Goal: Information Seeking & Learning: Learn about a topic

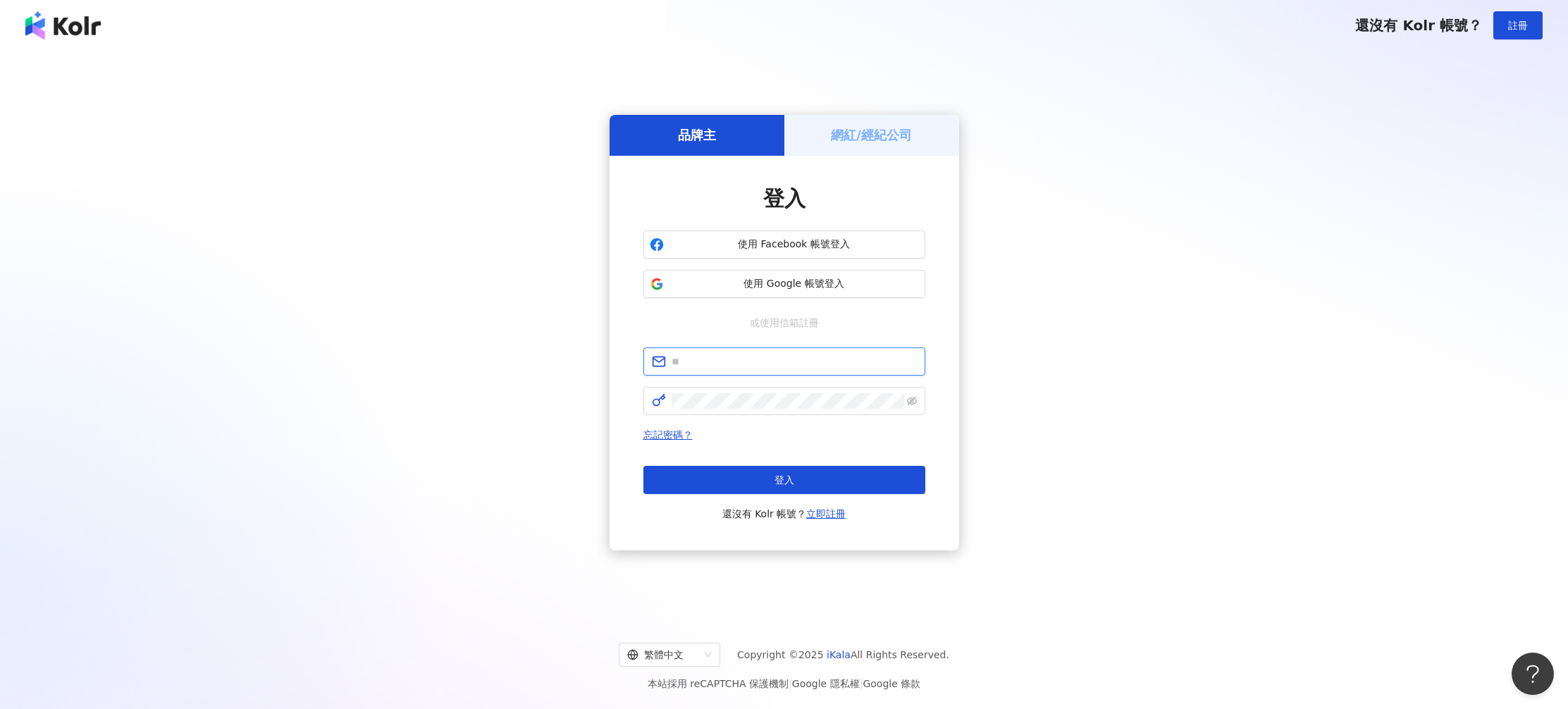
click at [761, 357] on input "text" at bounding box center [794, 362] width 245 height 16
type input "**********"
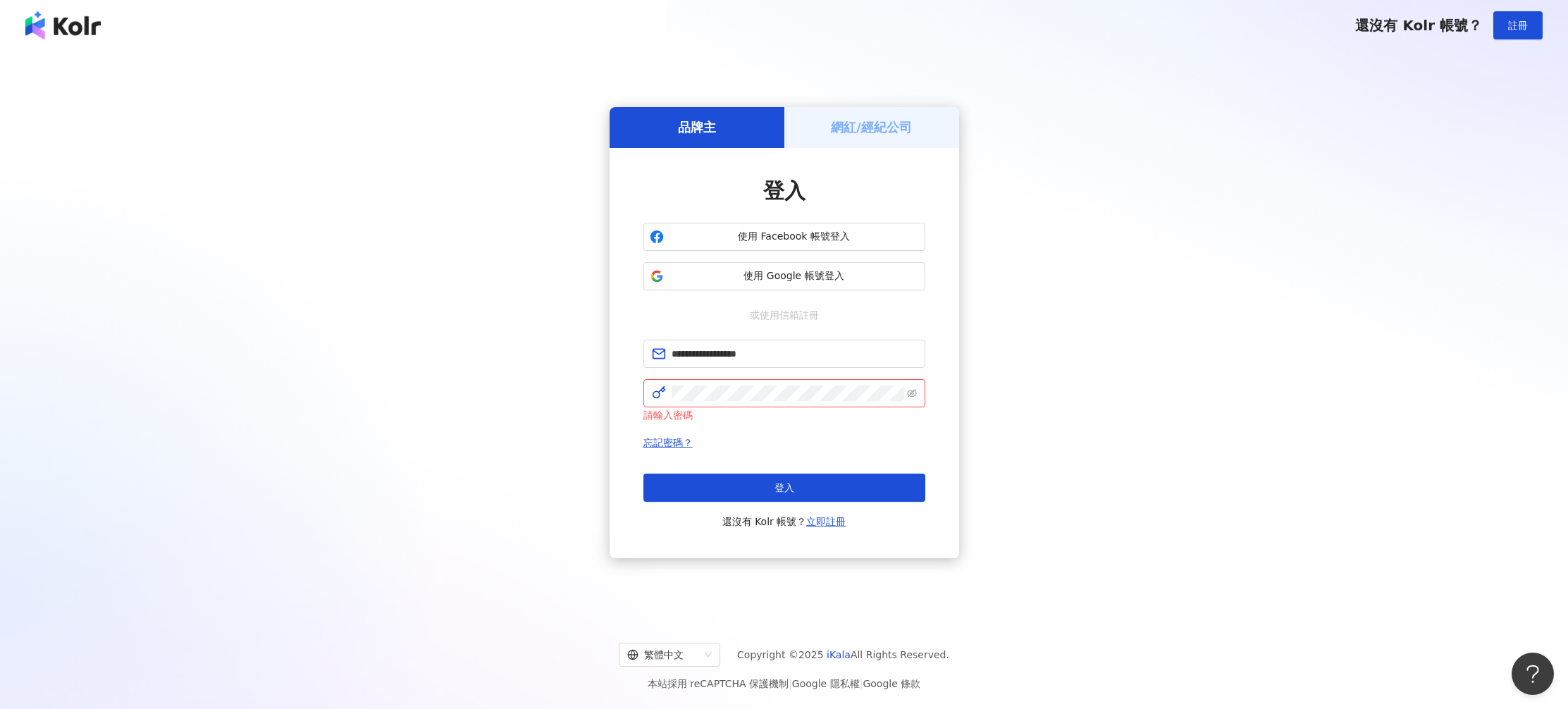
click at [995, 309] on div "**********" at bounding box center [784, 333] width 1534 height 541
click at [1058, 228] on div "**********" at bounding box center [784, 333] width 1534 height 541
click at [737, 409] on div "請輸入密碼" at bounding box center [785, 416] width 282 height 16
click at [825, 264] on button "使用 Google 帳號登入" at bounding box center [785, 276] width 282 height 28
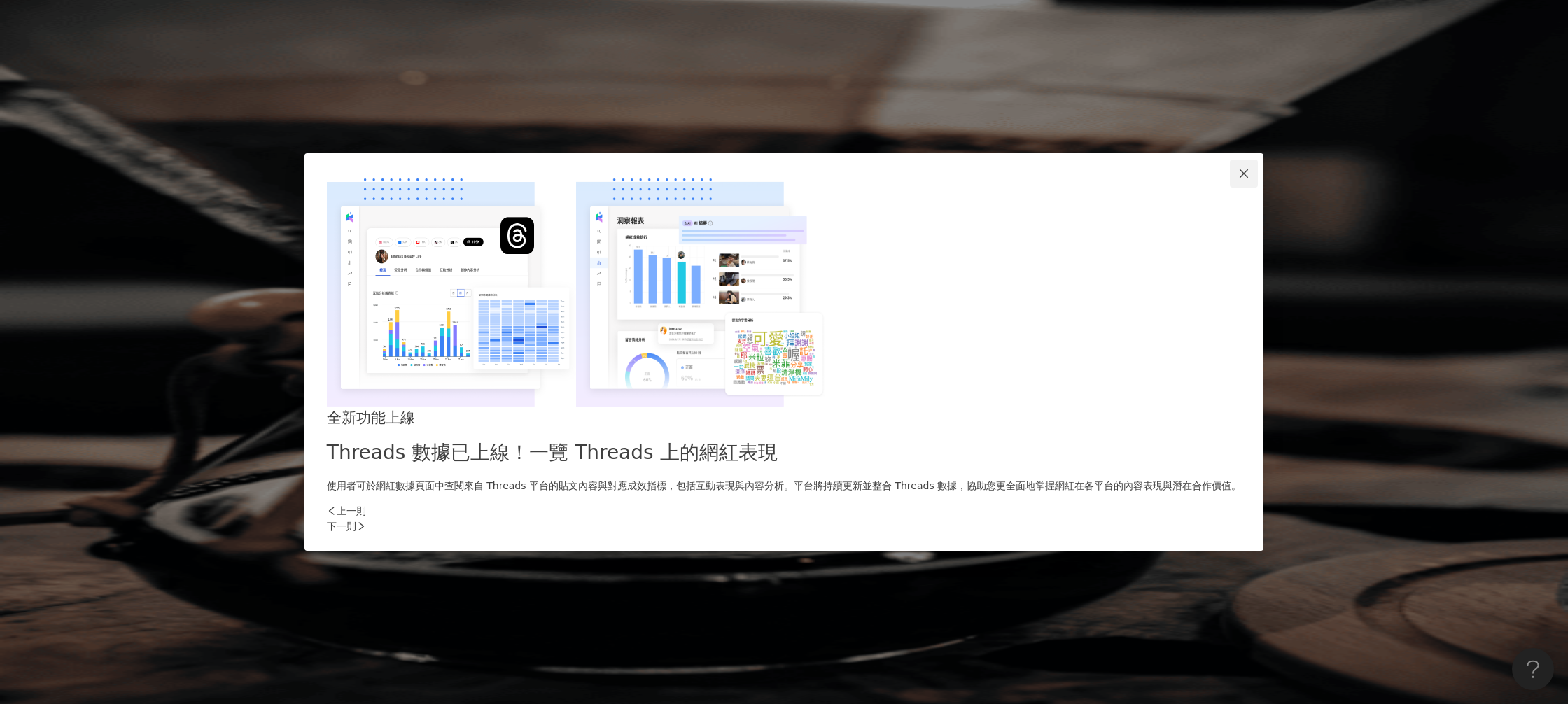
click at [1239, 178] on icon "close" at bounding box center [1243, 174] width 9 height 9
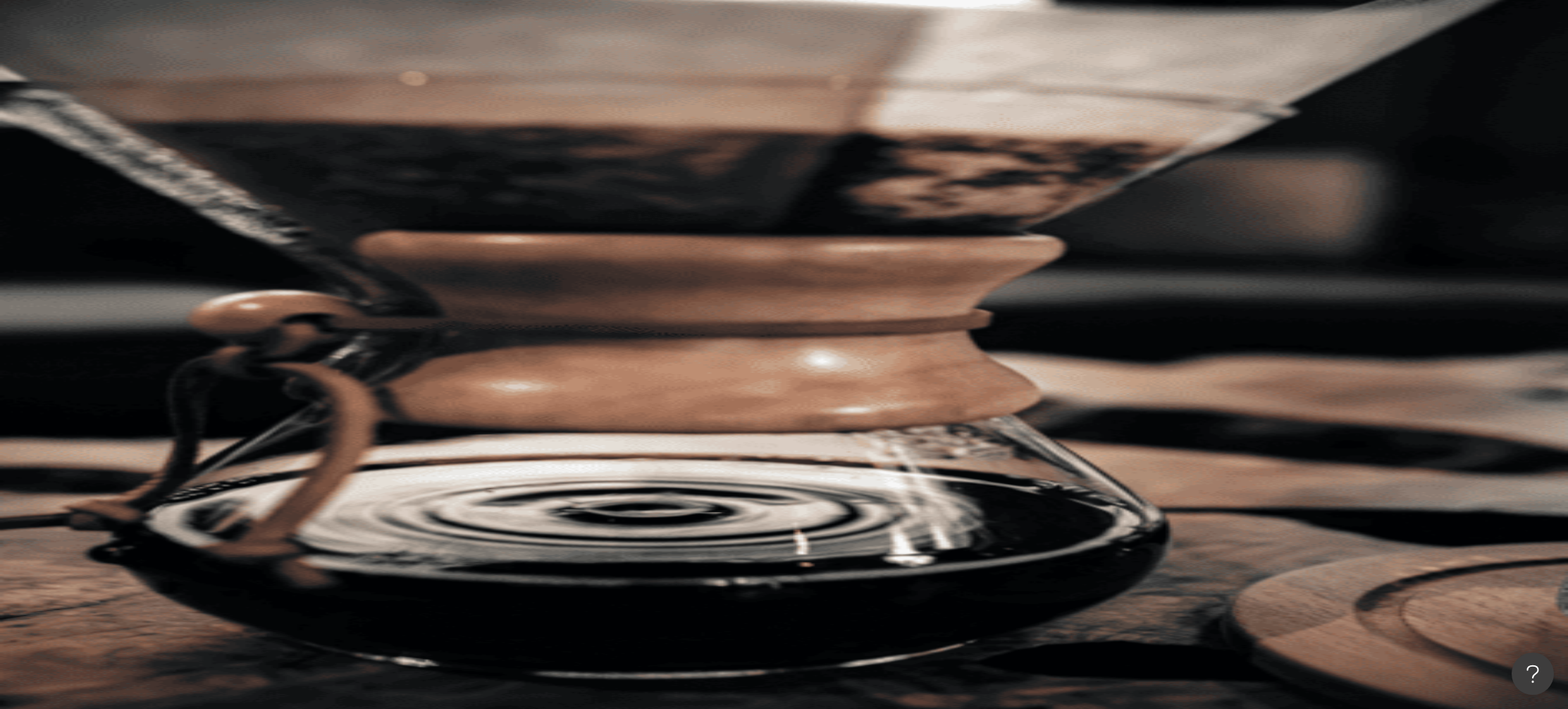
click at [372, 74] on input "search" at bounding box center [314, 70] width 114 height 27
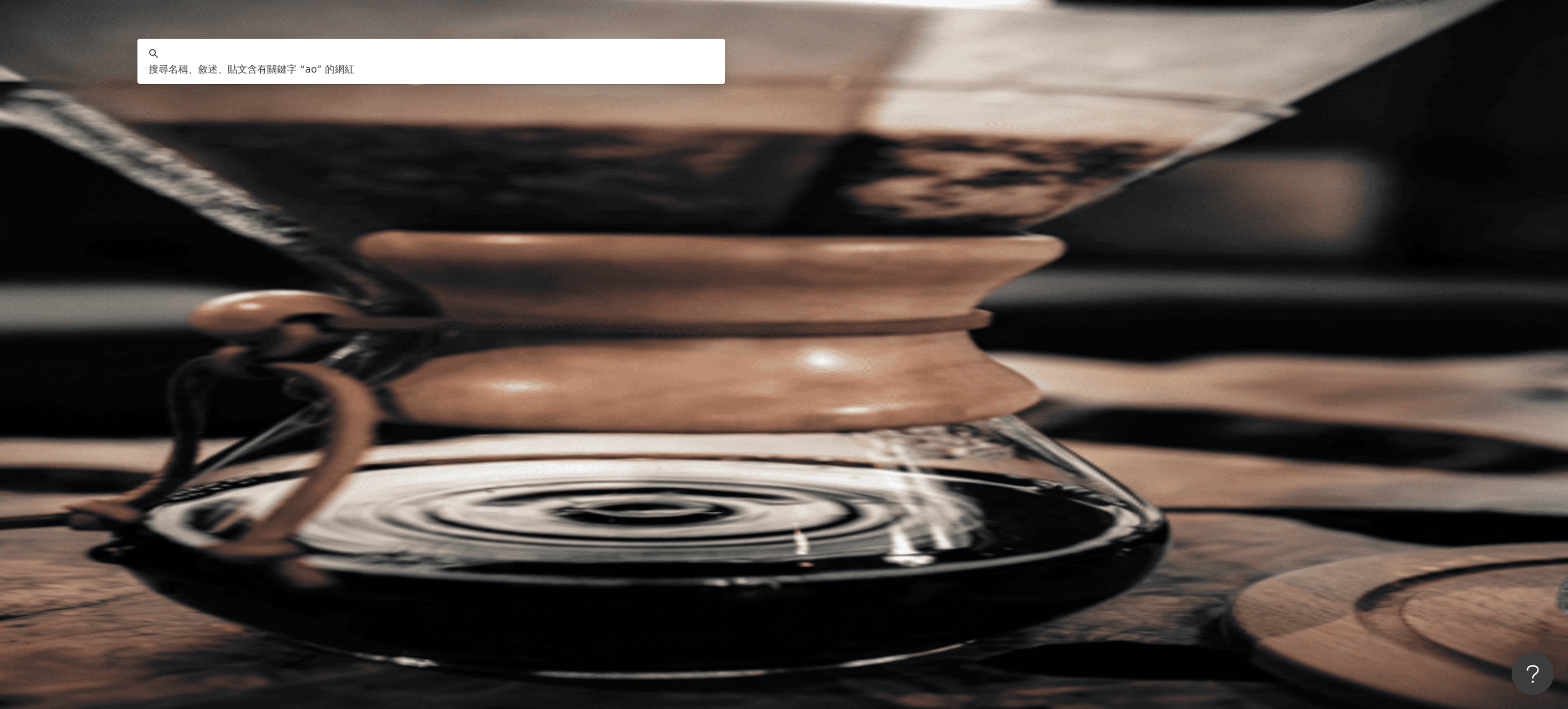
type input "*"
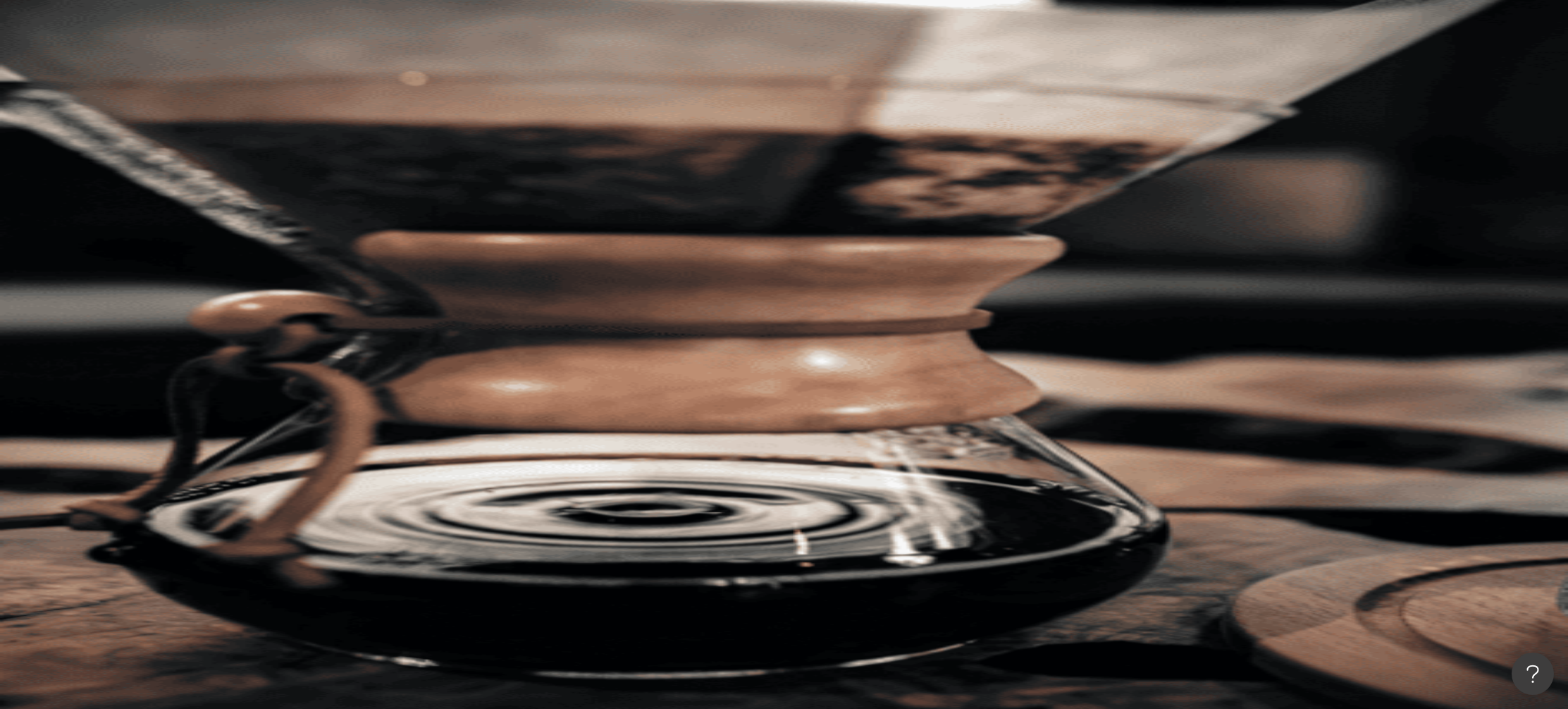
type input "*"
type input "**"
click at [415, 108] on div "不分平台 美妝 ** 台灣 搜尋 customizedTag 網紅類型 藝術與娛樂 / Podc a st 科技 / A I & 半導體 搜尋名稱、敘述、貼文…" at bounding box center [867, 217] width 1402 height 322
click at [224, 80] on div "不分平台" at bounding box center [199, 69] width 49 height 23
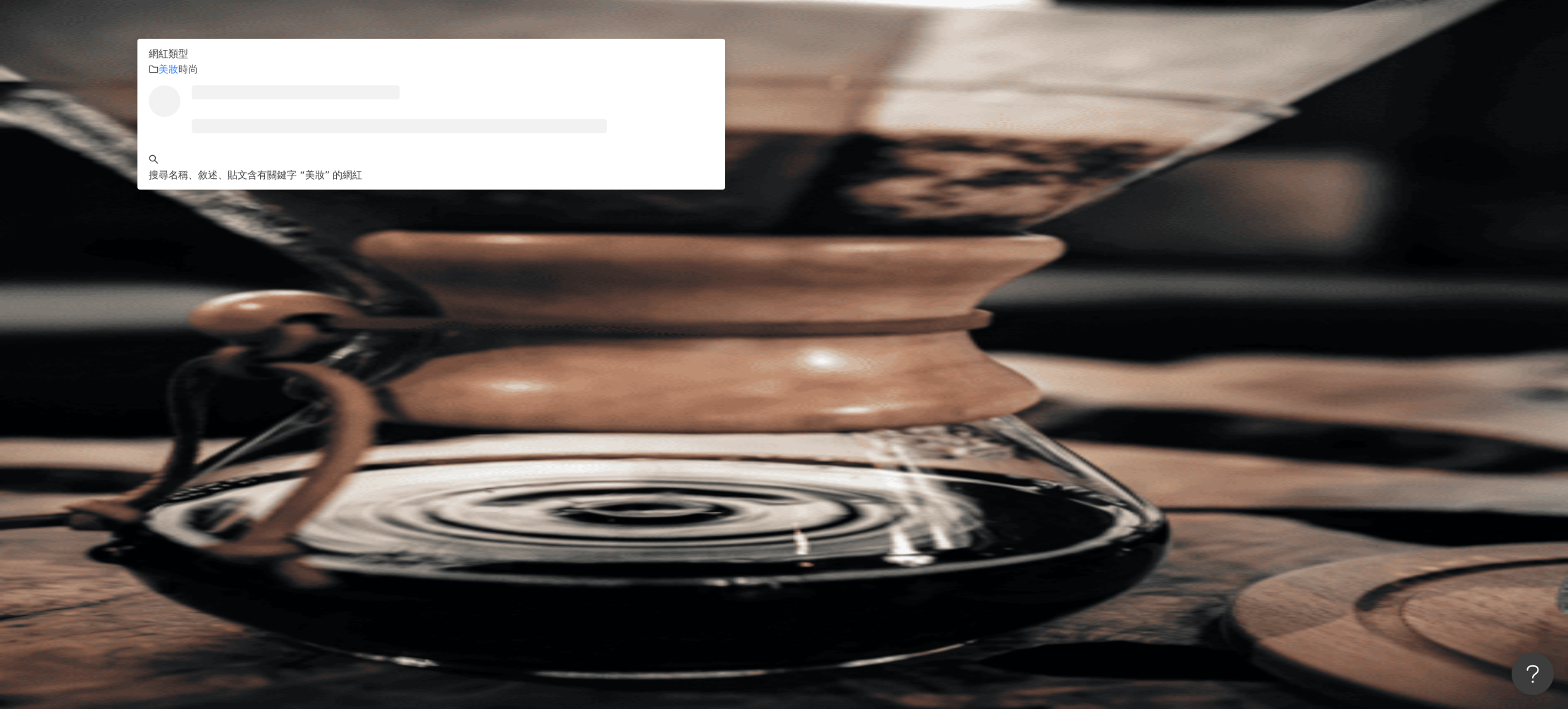
click at [224, 80] on div "不分平台" at bounding box center [199, 69] width 49 height 23
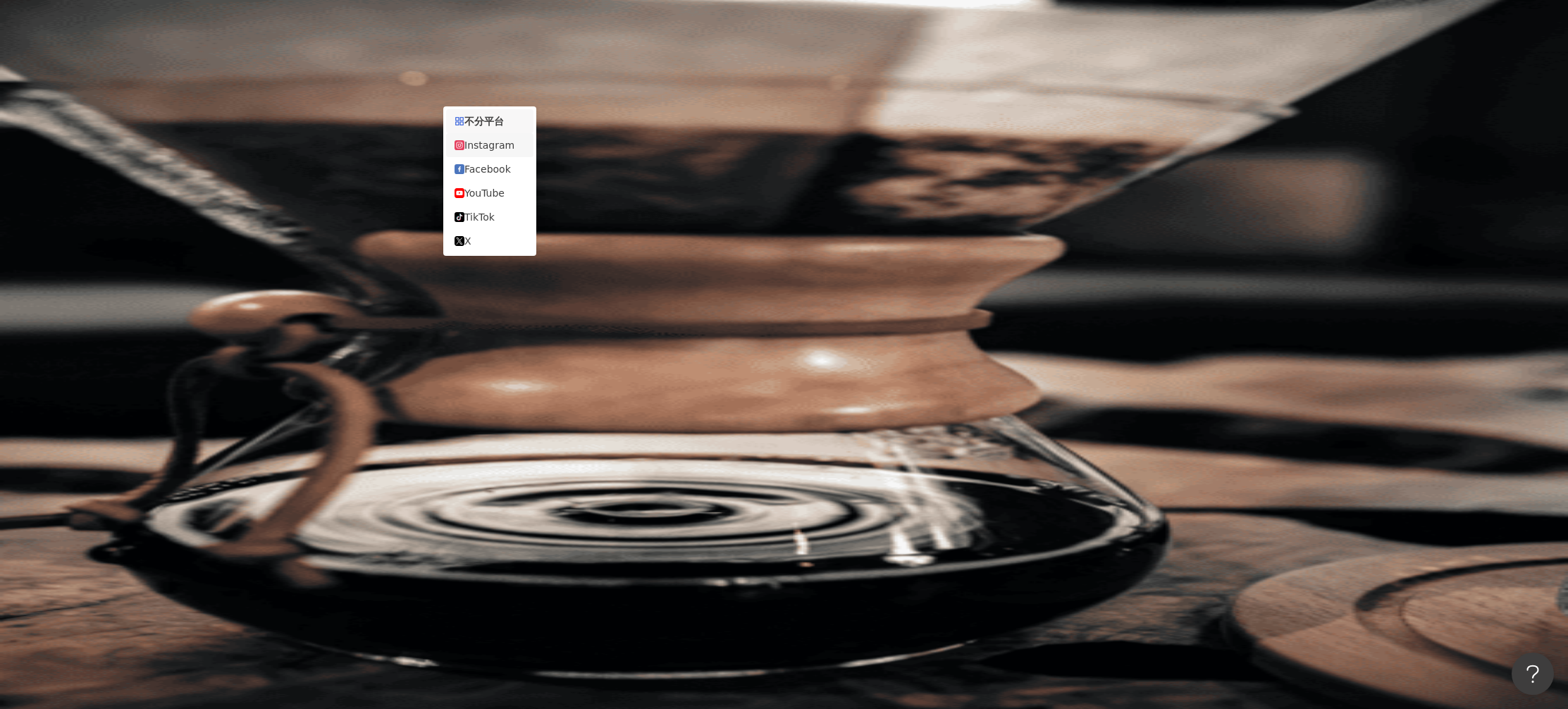
click at [500, 143] on div "Instagram" at bounding box center [490, 145] width 71 height 16
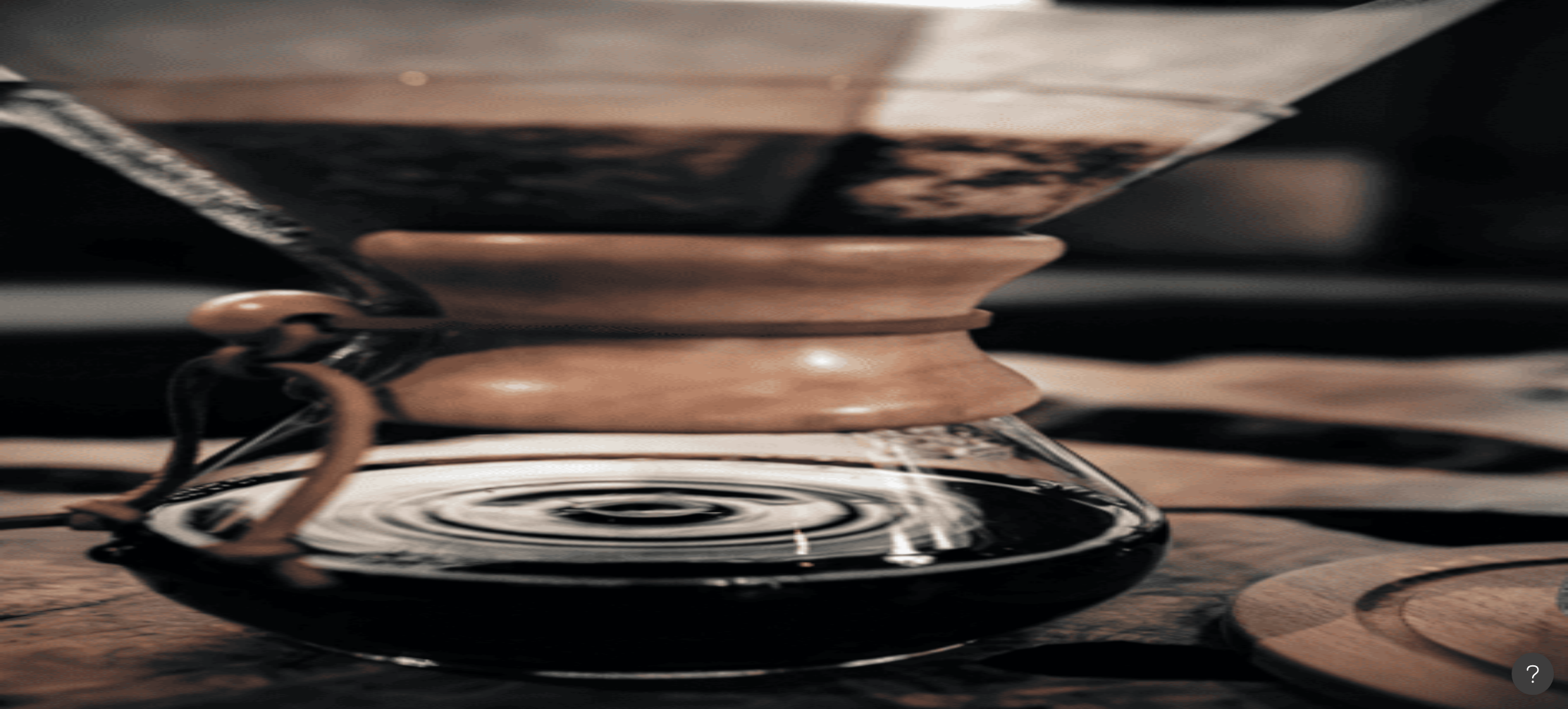
click at [231, 106] on button "搜尋" at bounding box center [198, 120] width 65 height 28
click at [233, 205] on button "性別" at bounding box center [199, 219] width 67 height 28
click at [192, 141] on span "女" at bounding box center [181, 133] width 21 height 16
click at [1168, 158] on div "您可能感興趣： 美妝保養 彩妝 美妝購物 彩妝產品 美妝購物網站 類型 性別 追蹤數 互動率 觀看率 合作費用預估 更多篩選 不限 女 男 其他 搜尋指引 A…" at bounding box center [867, 256] width 1402 height 244
click at [227, 269] on icon "button" at bounding box center [222, 275] width 11 height 11
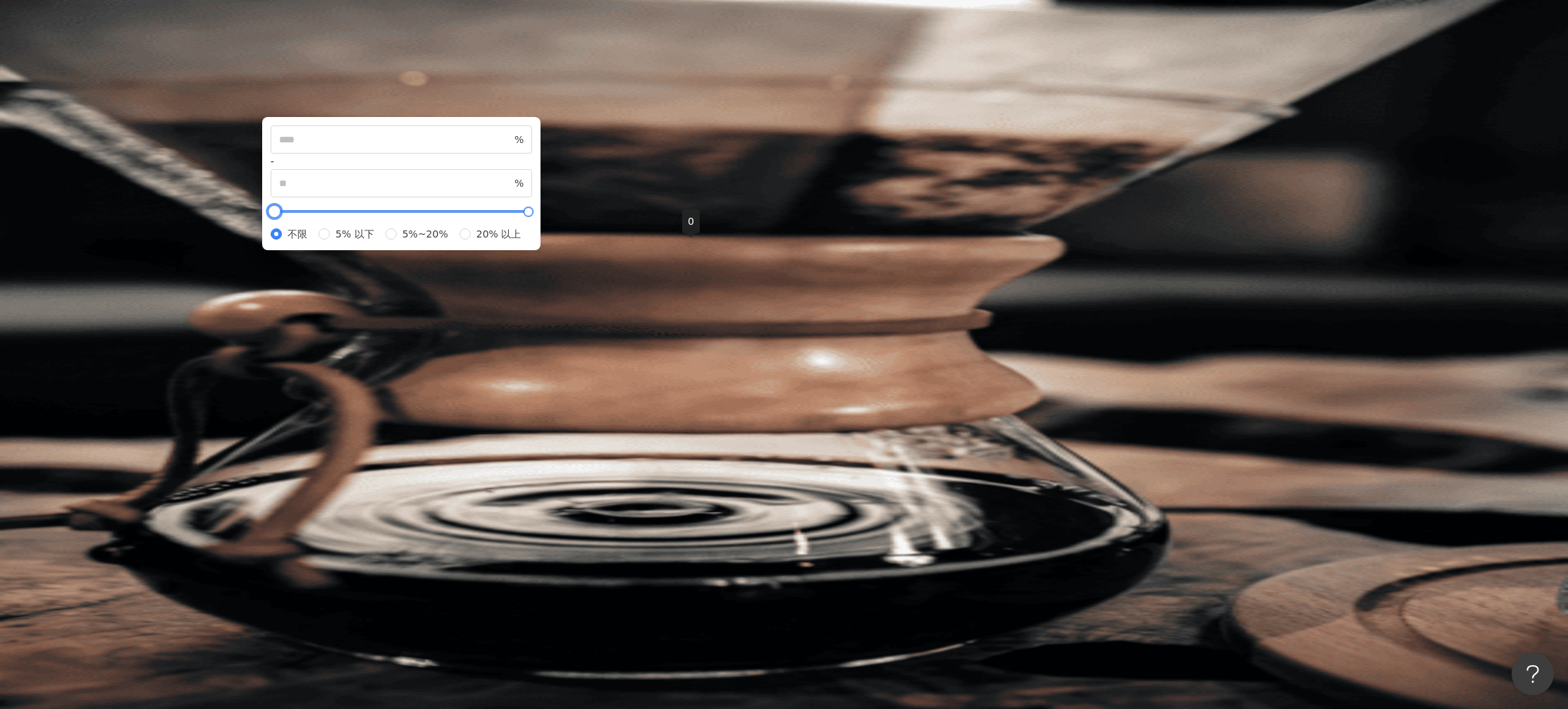
type input "**"
type input "*****"
drag, startPoint x: 694, startPoint y: 249, endPoint x: 676, endPoint y: 249, distance: 18.0
click at [540, 249] on div "* % - ***** % 不限 5% 以下 5%~20% 20% 以上" at bounding box center [401, 184] width 278 height 133
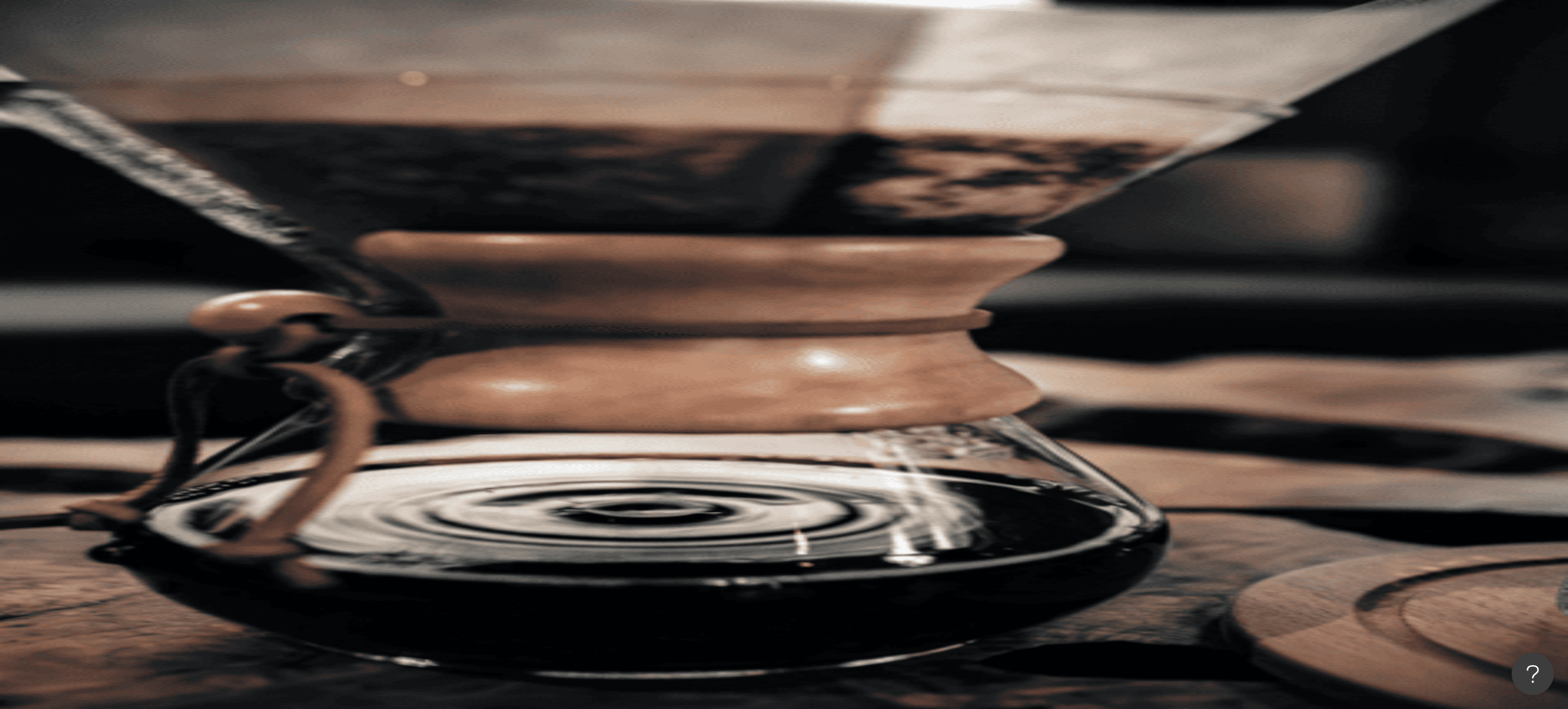
click at [242, 261] on button "互動率" at bounding box center [204, 275] width 76 height 28
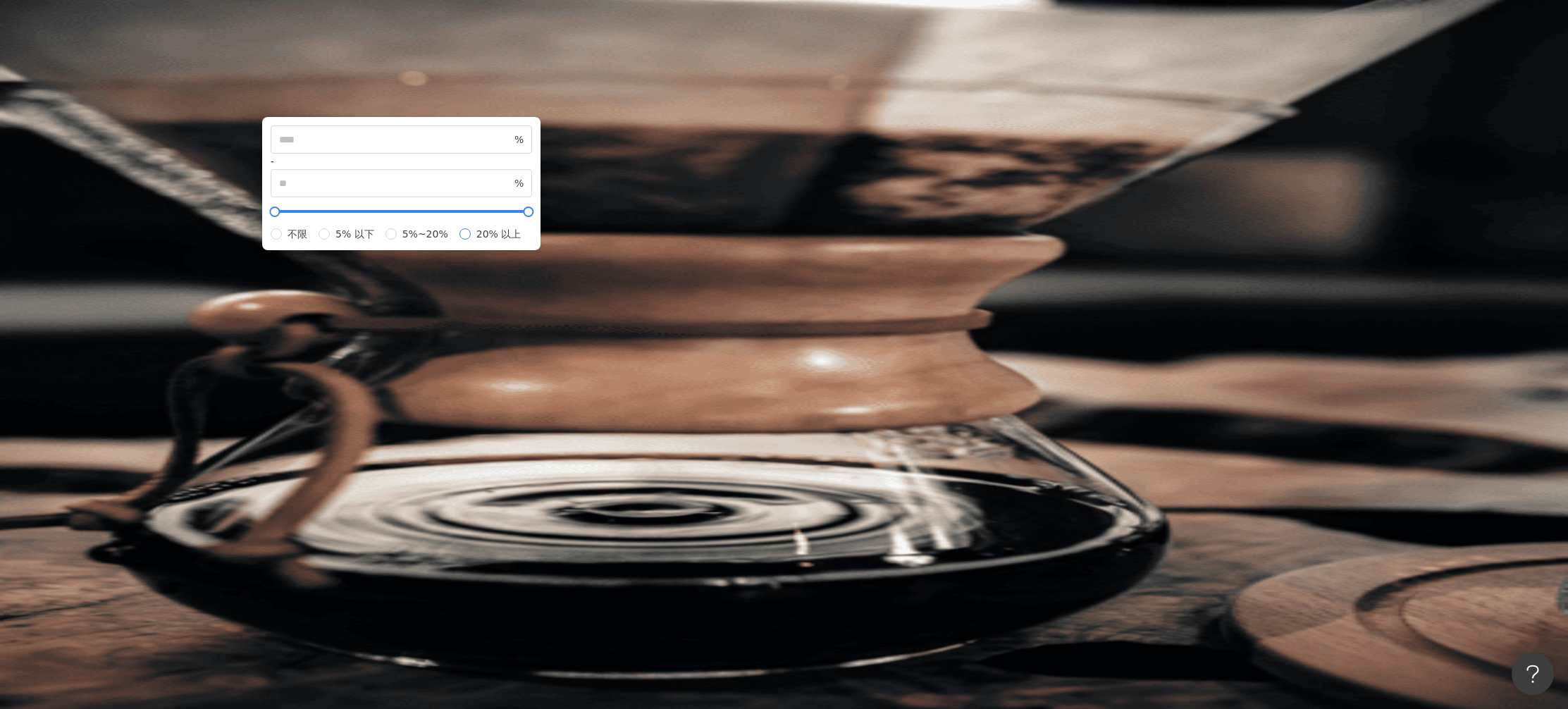
click at [527, 242] on span "20% 以上" at bounding box center [499, 235] width 56 height 16
type input "**"
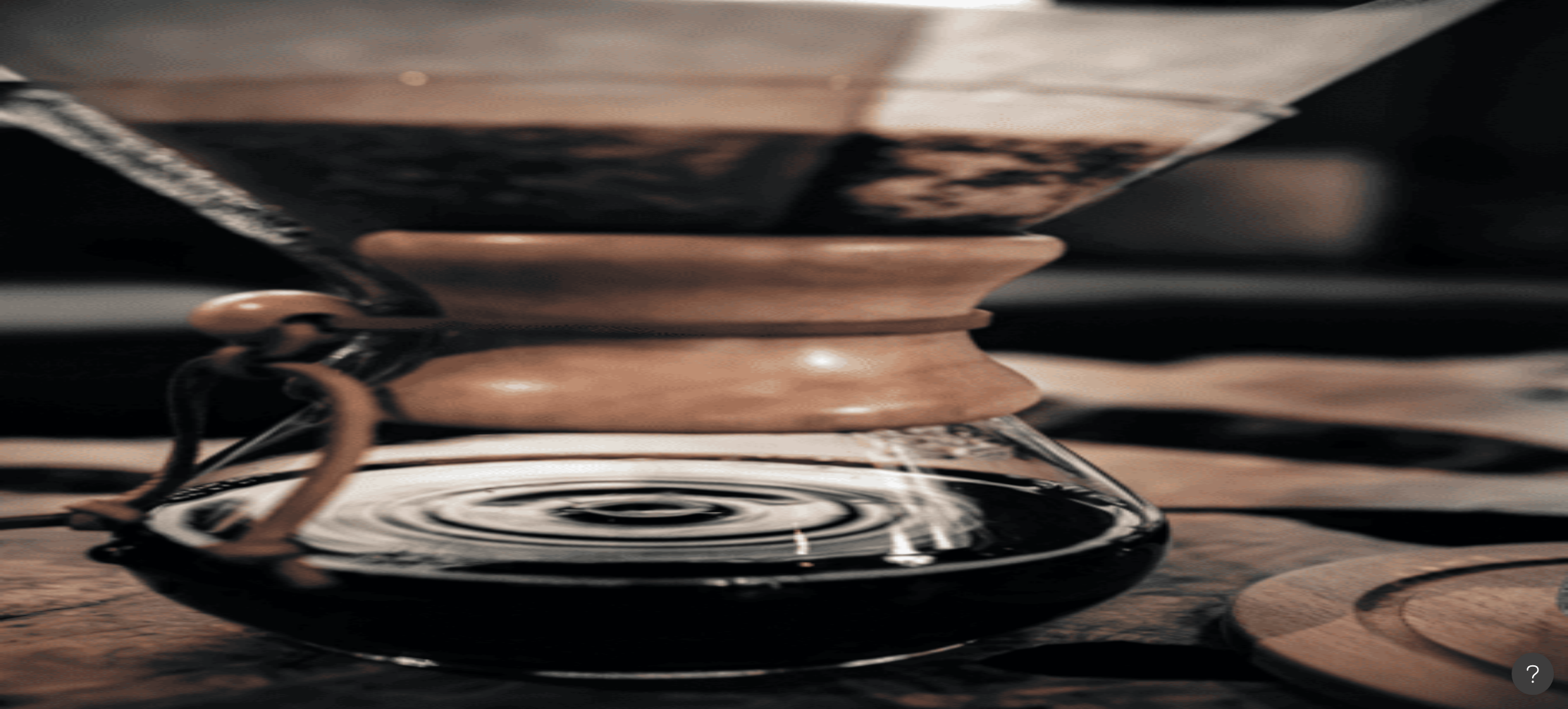
click at [1066, 378] on div "AI 推薦 ：" at bounding box center [867, 385] width 1402 height 15
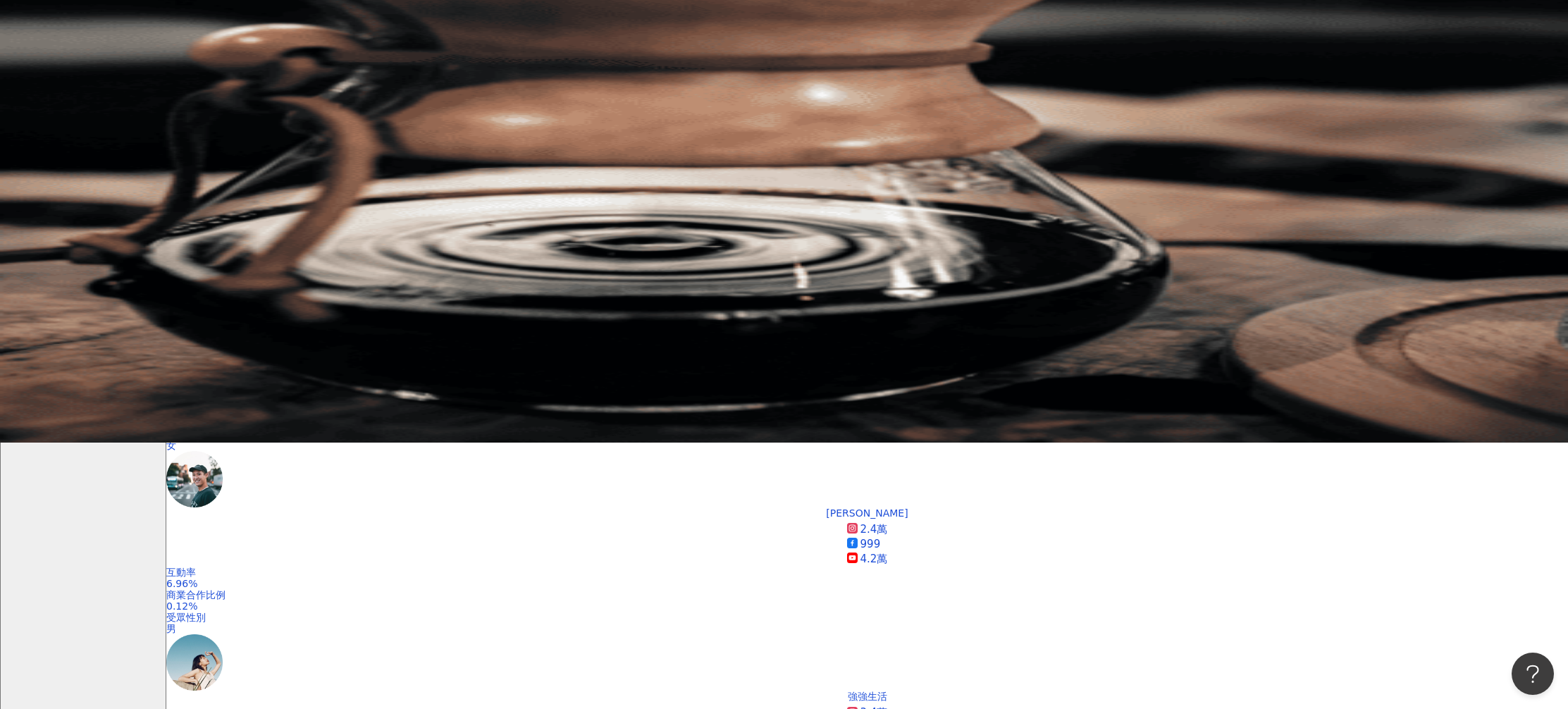
scroll to position [90, 0]
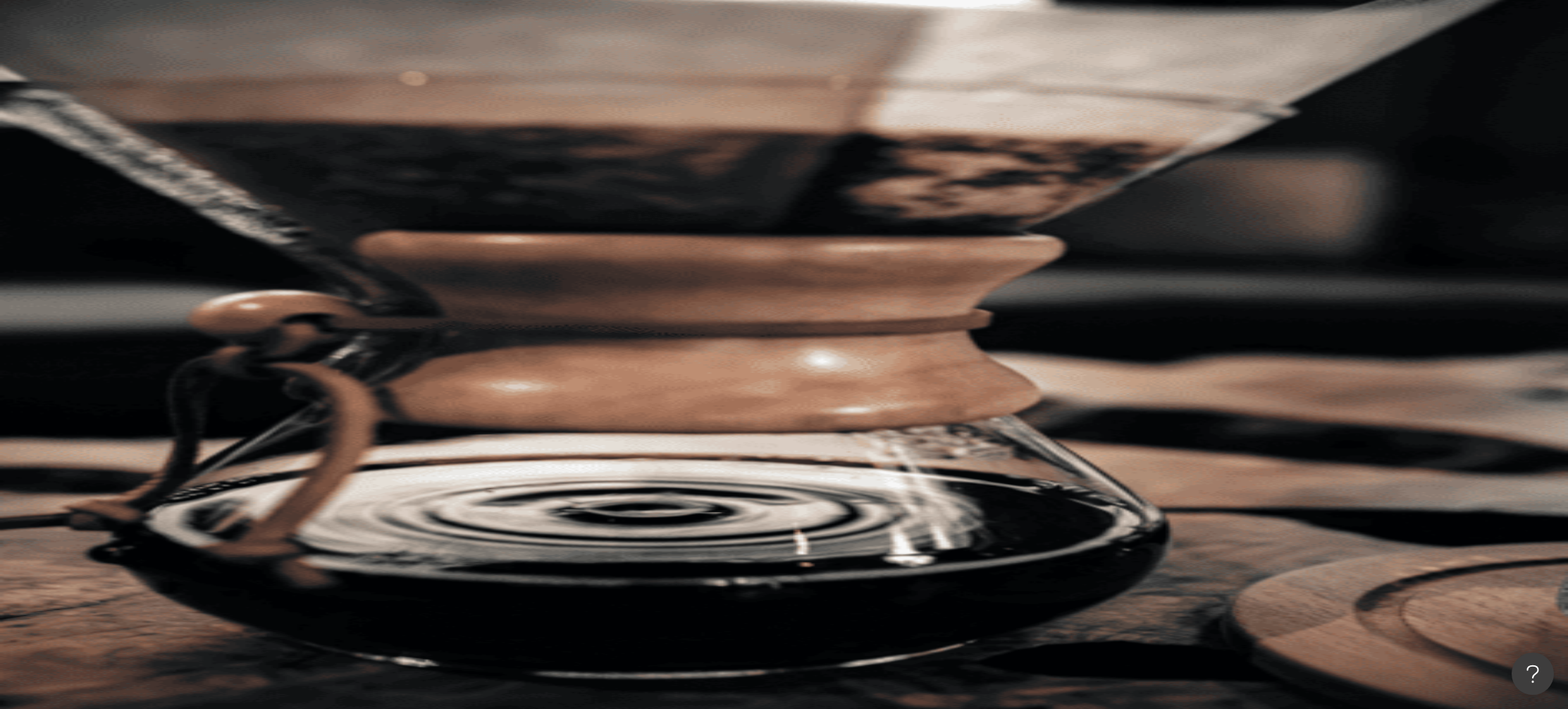
click at [194, 241] on span "K" at bounding box center [180, 255] width 28 height 28
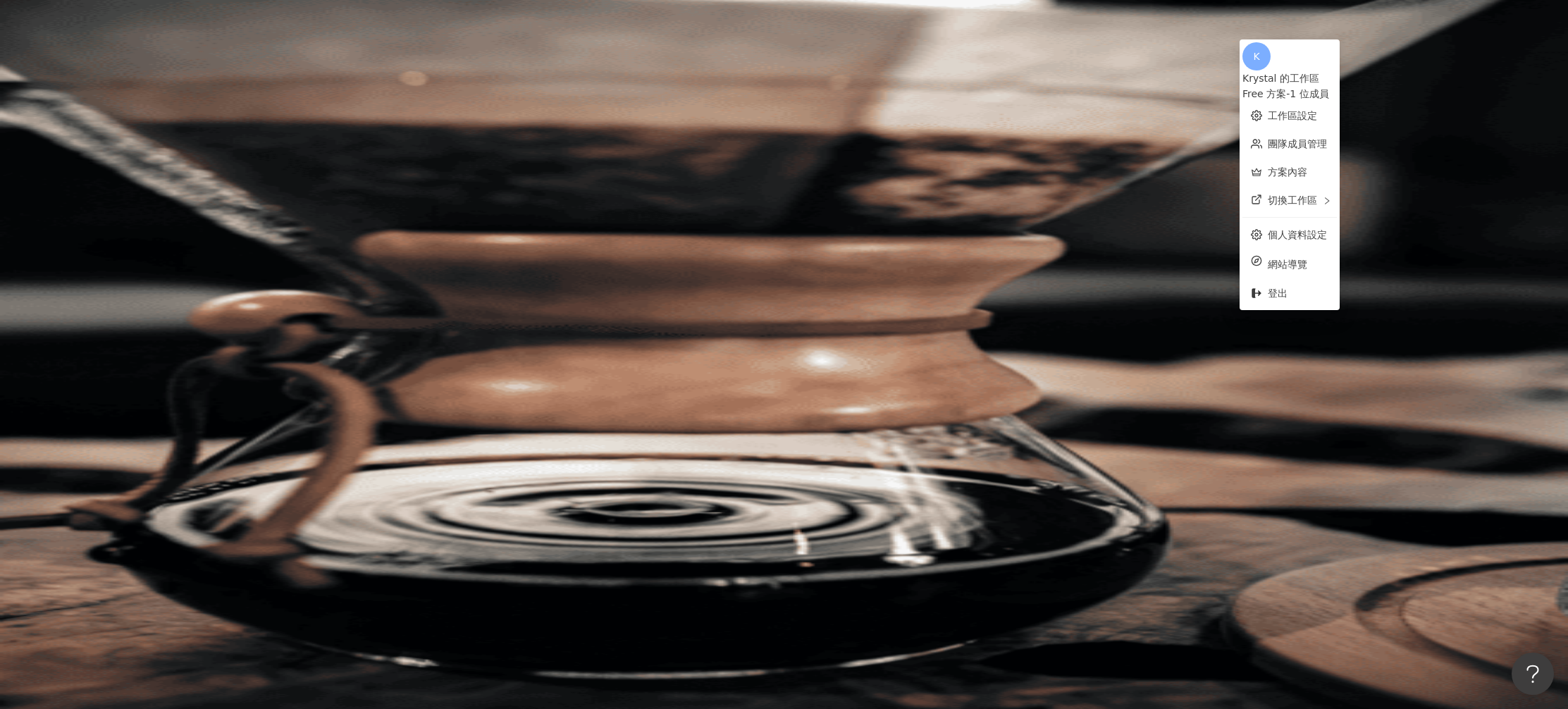
click at [1319, 86] on div "Free 方案 - 1 位成員" at bounding box center [1290, 94] width 94 height 16
click at [1336, 71] on div "Krystal 的工作區" at bounding box center [1290, 78] width 94 height 16
click at [1309, 110] on link "工作區設定" at bounding box center [1292, 115] width 49 height 11
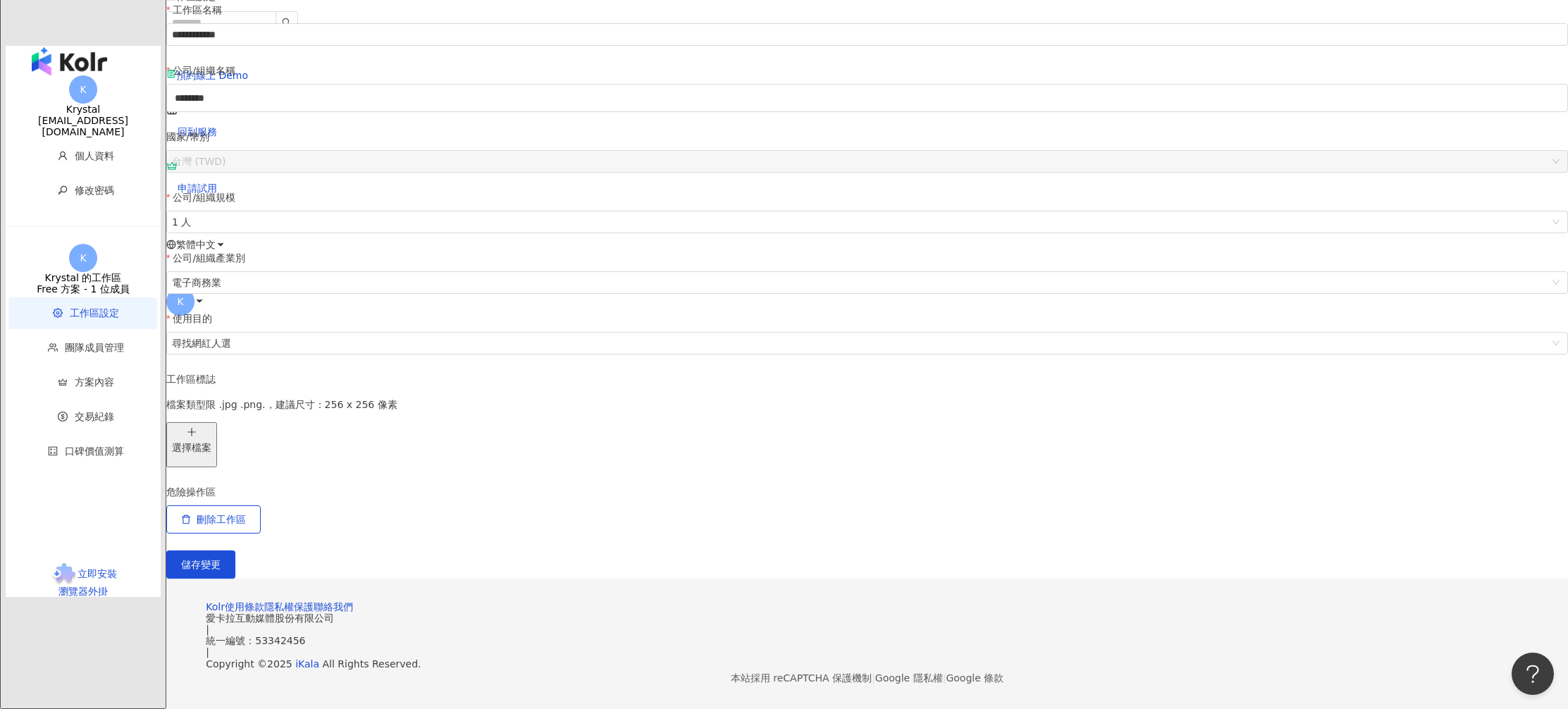
scroll to position [123, 0]
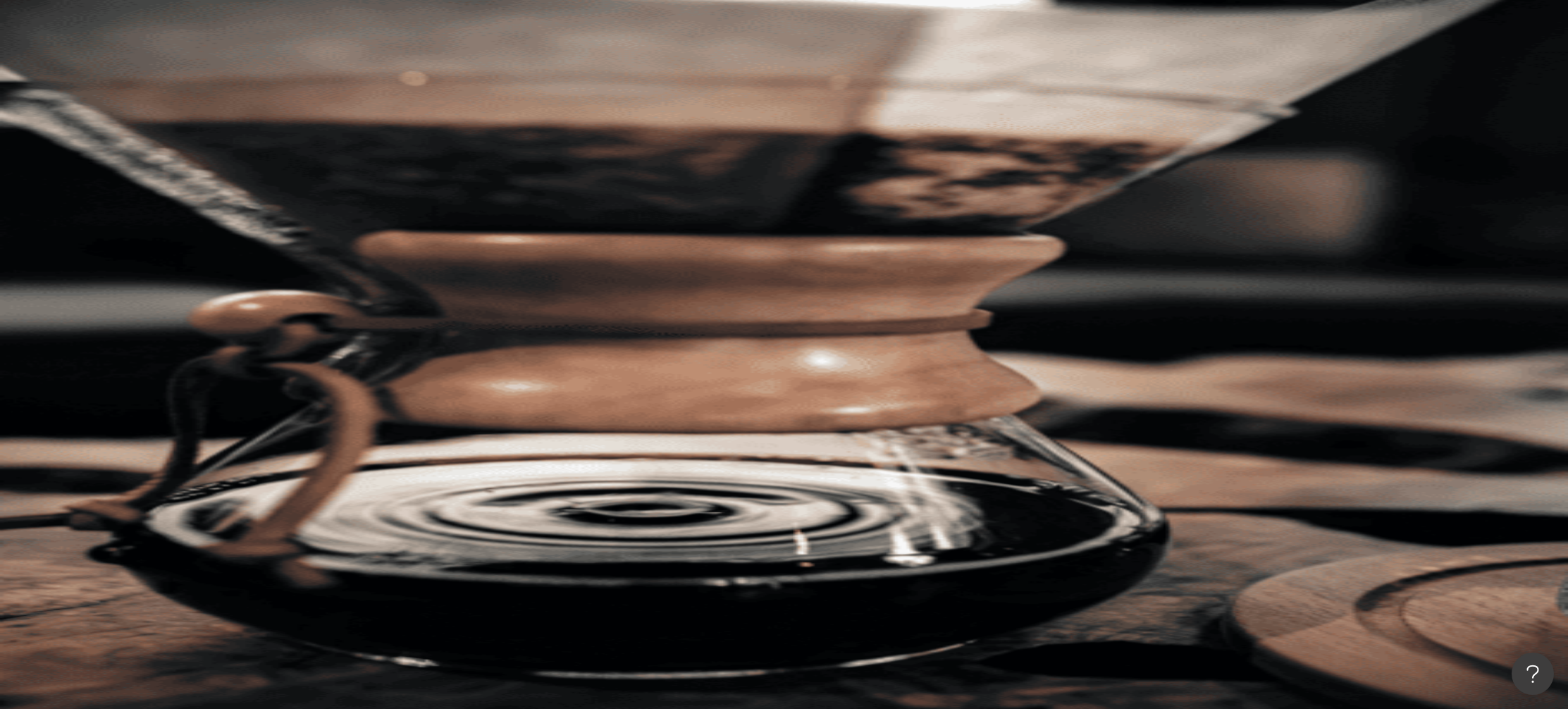
click at [1268, 226] on div "K" at bounding box center [867, 254] width 1402 height 56
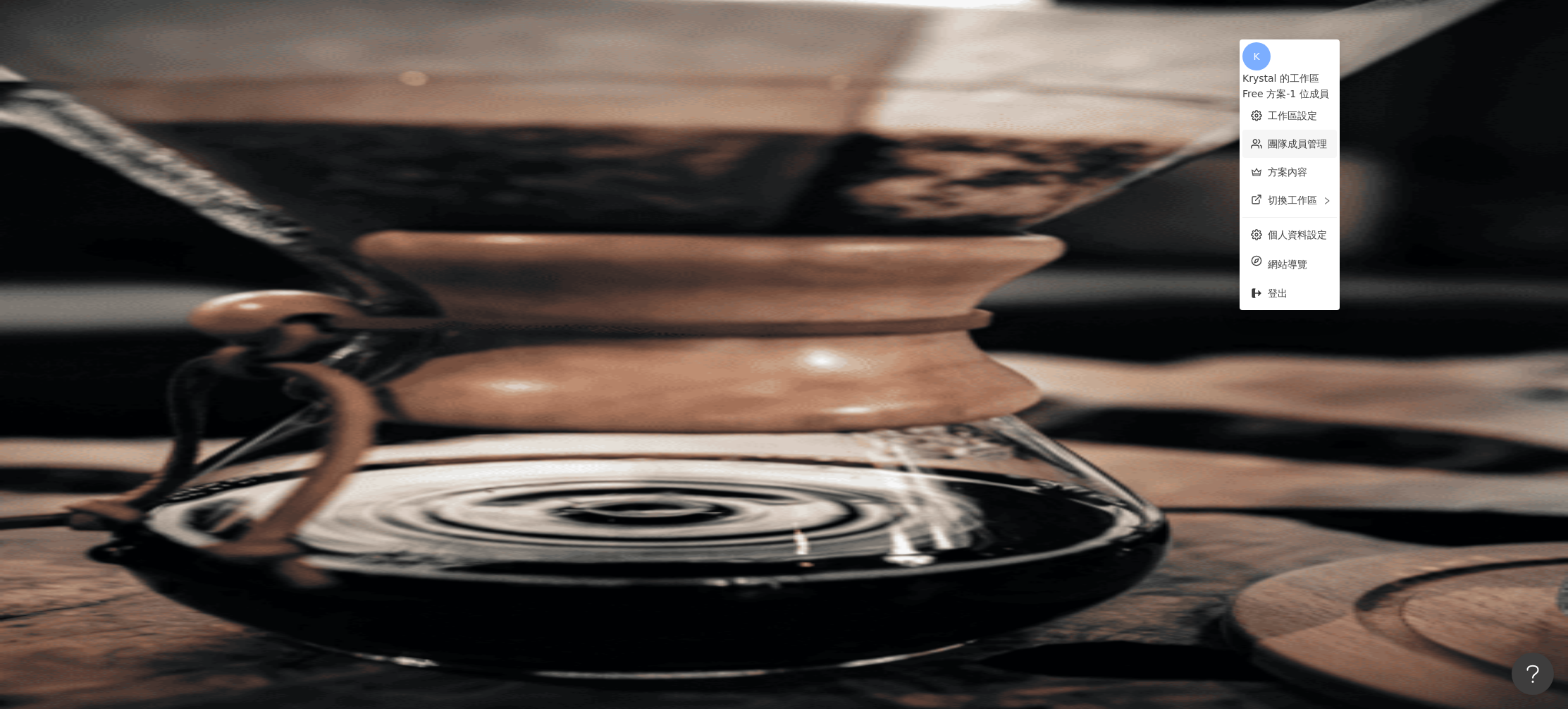
click at [1320, 146] on link "團隊成員管理" at bounding box center [1298, 144] width 60 height 11
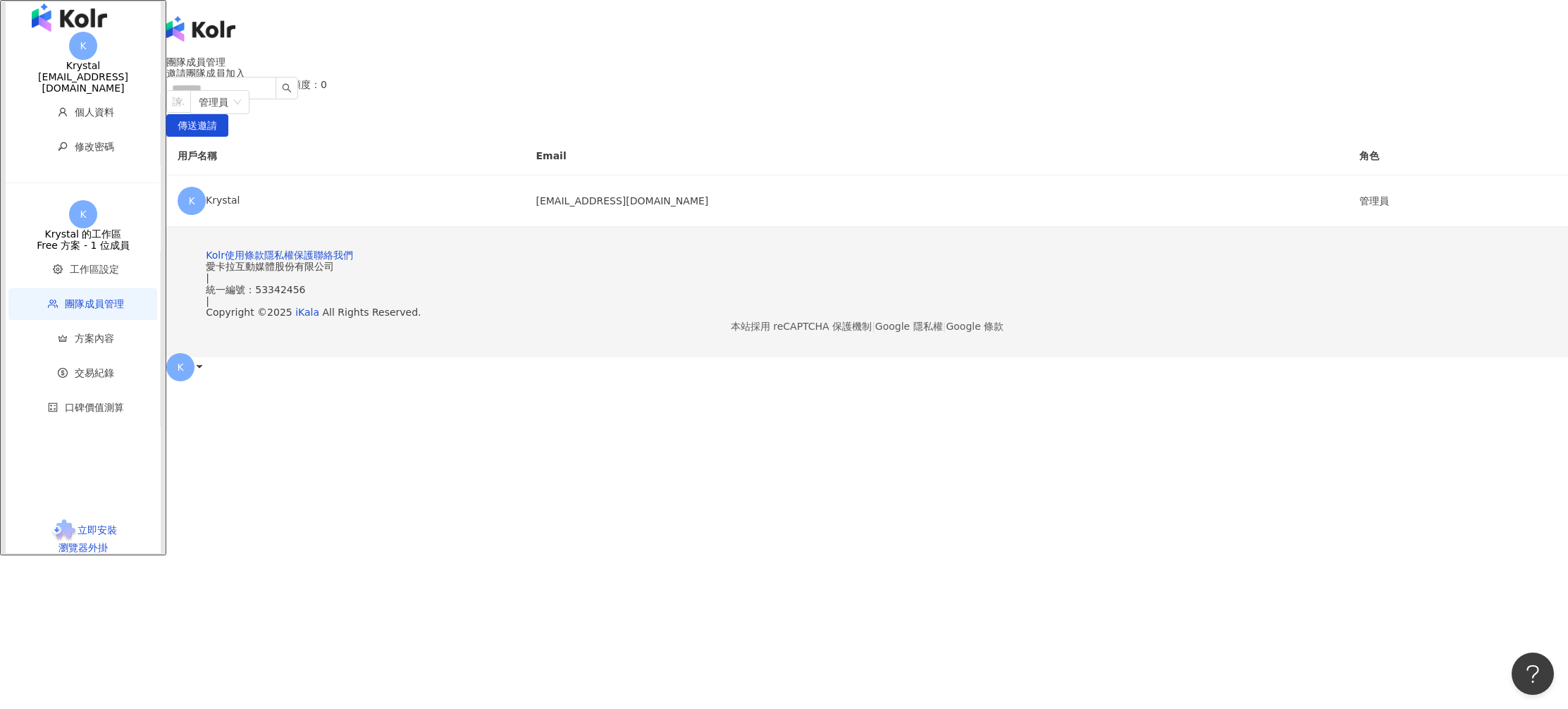
click at [84, 31] on img "button" at bounding box center [69, 17] width 75 height 28
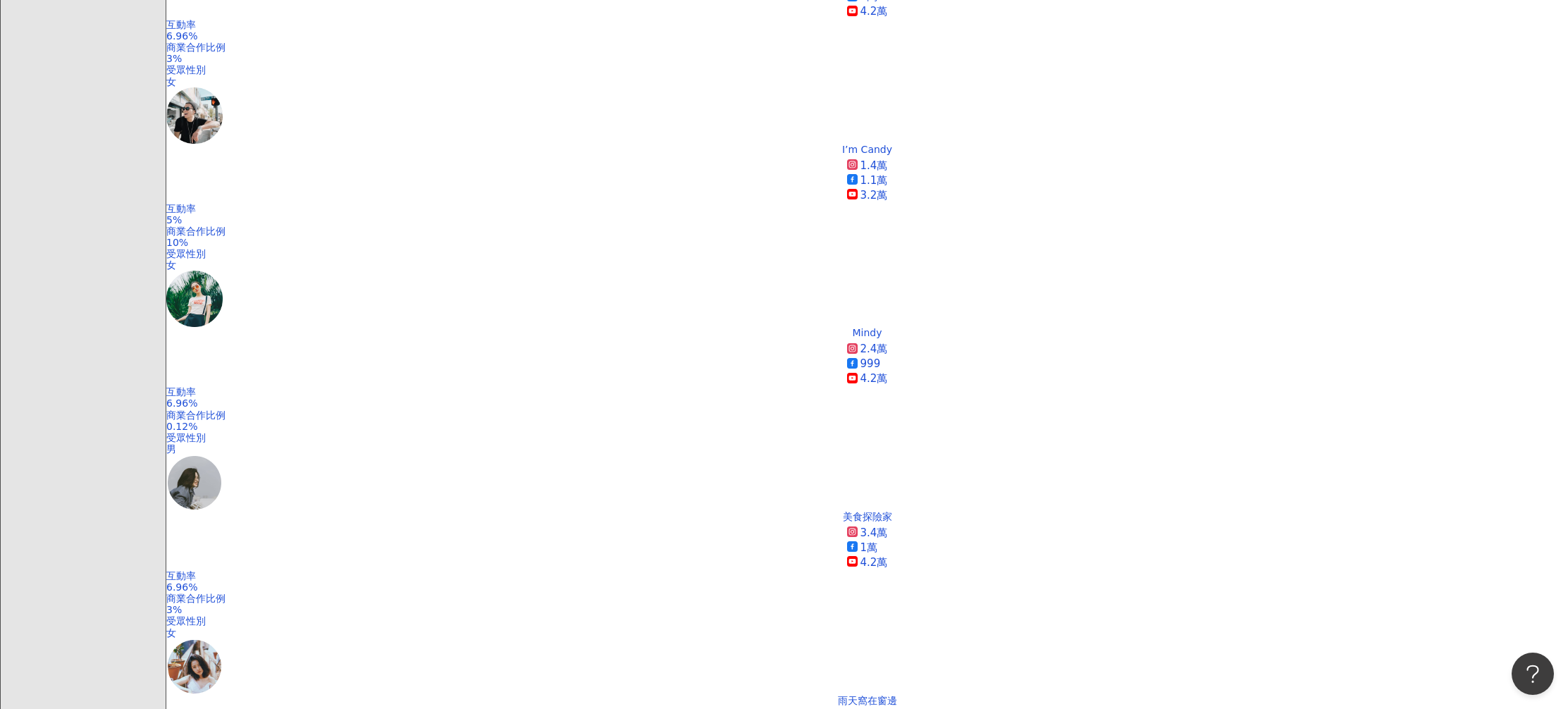
scroll to position [885, 0]
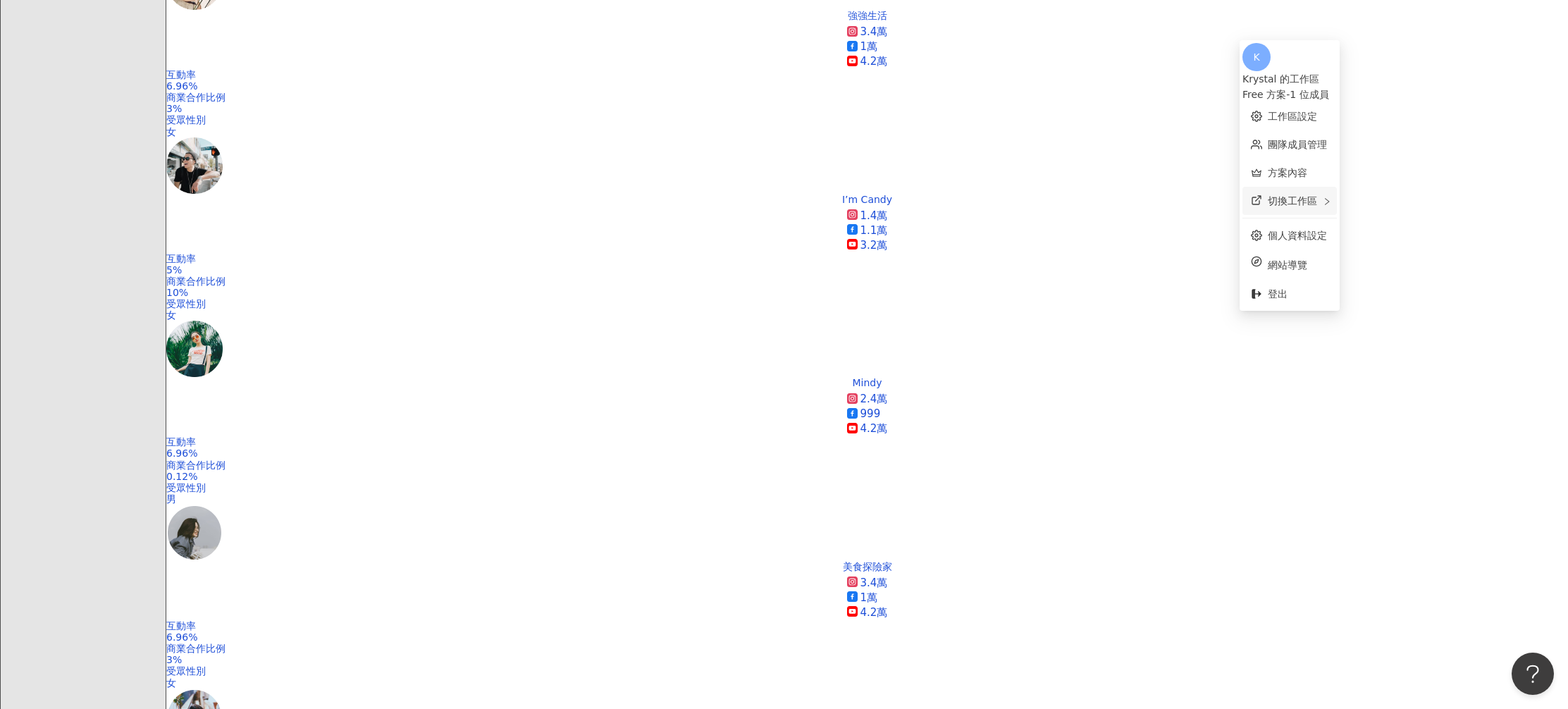
click at [1301, 199] on div "切換工作區" at bounding box center [1290, 201] width 94 height 28
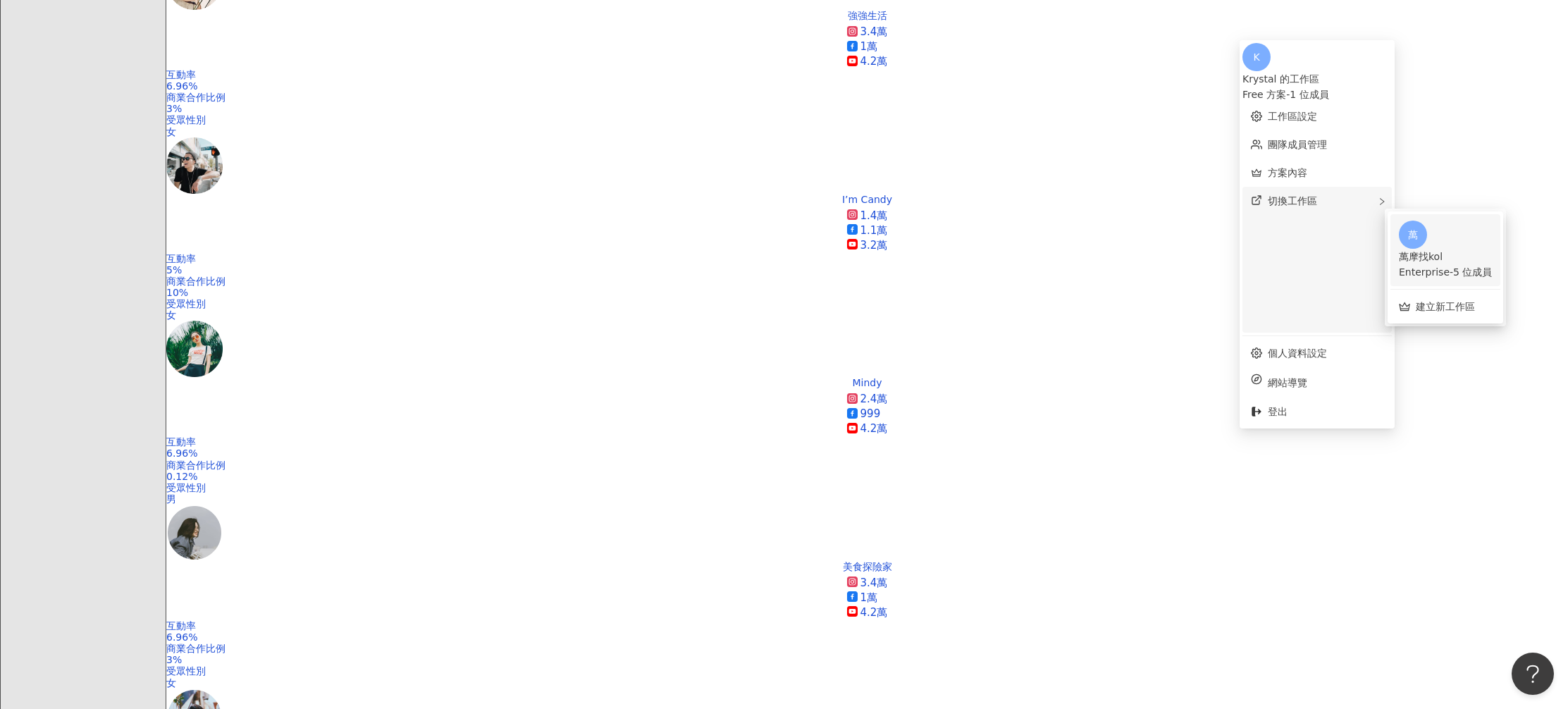
click at [1475, 249] on div "萬摩找kol" at bounding box center [1445, 256] width 93 height 16
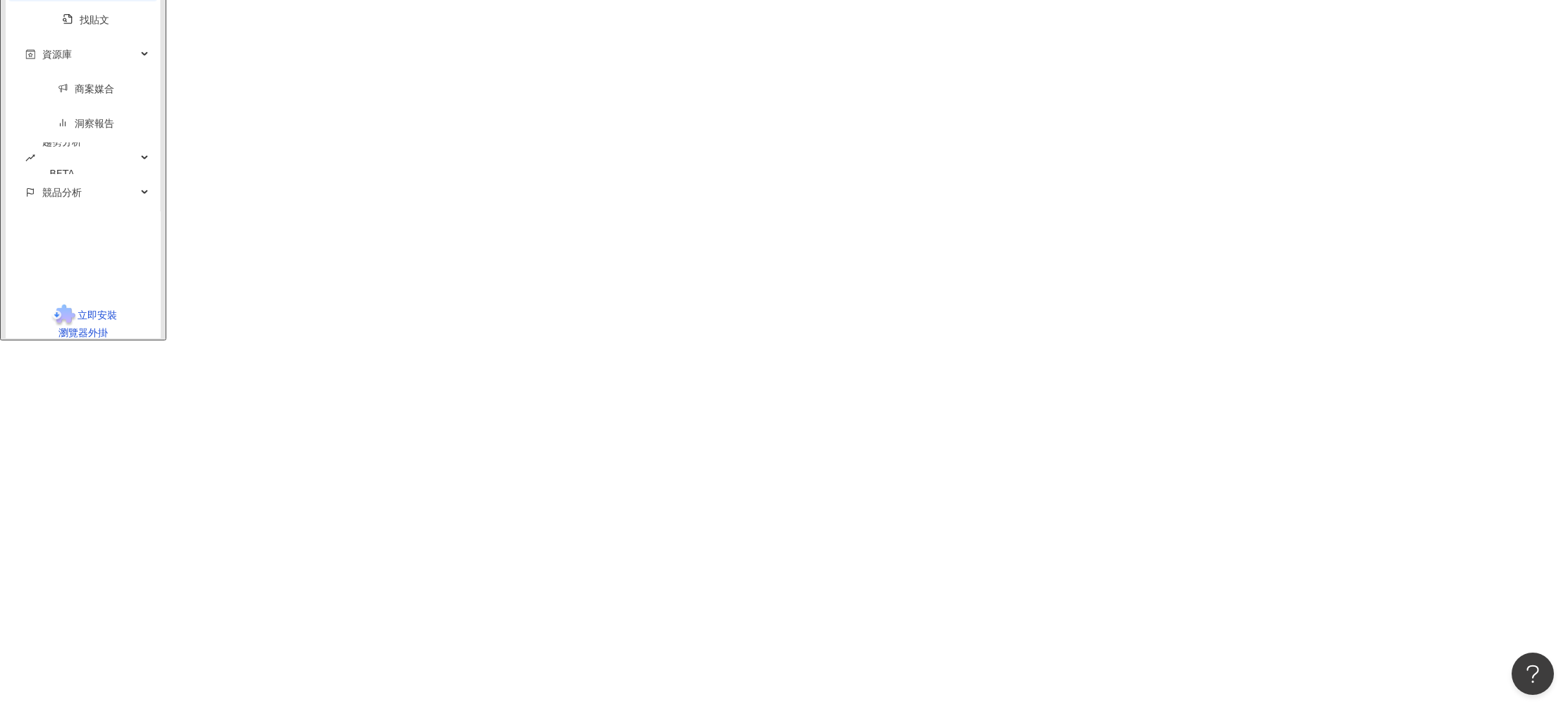
scroll to position [0, 0]
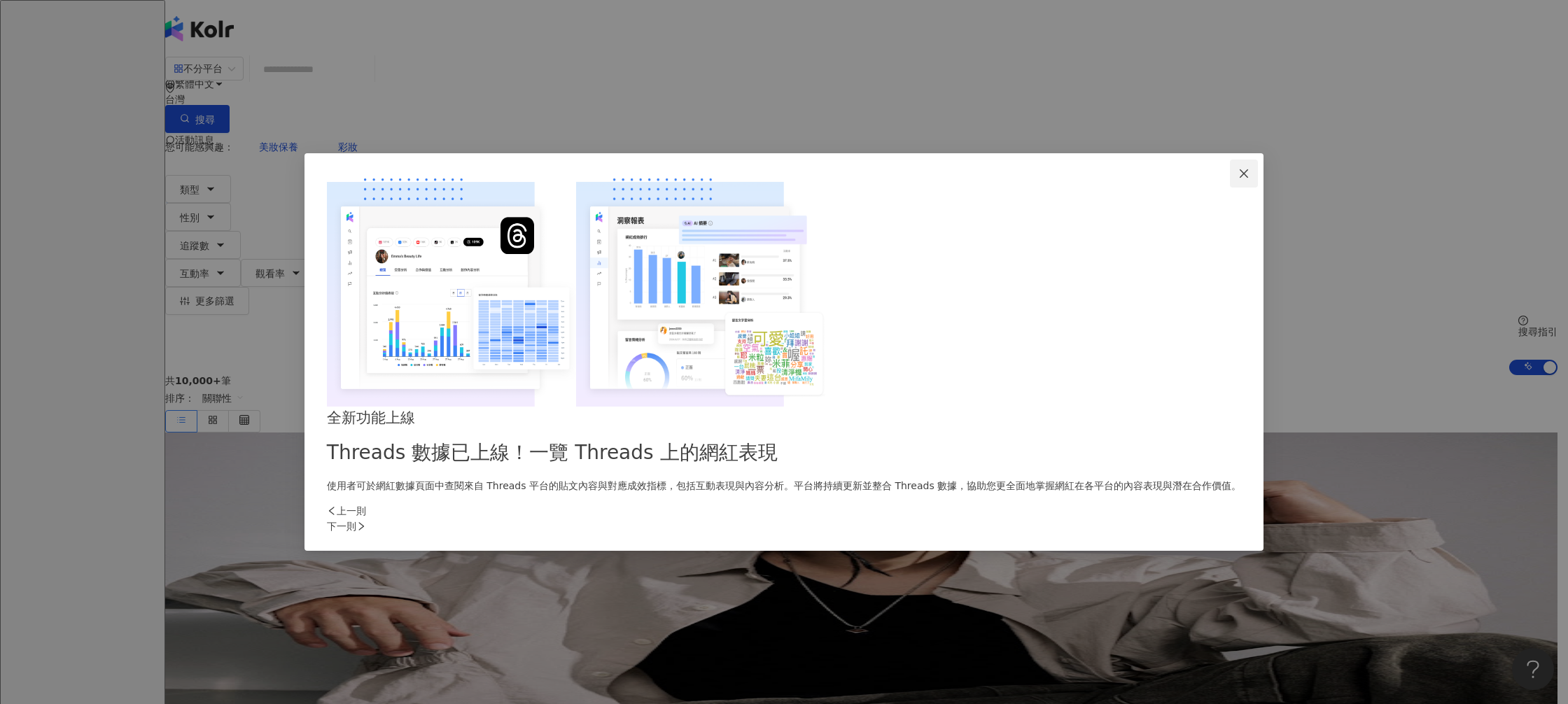
click at [1229, 188] on button "Close" at bounding box center [1243, 174] width 28 height 28
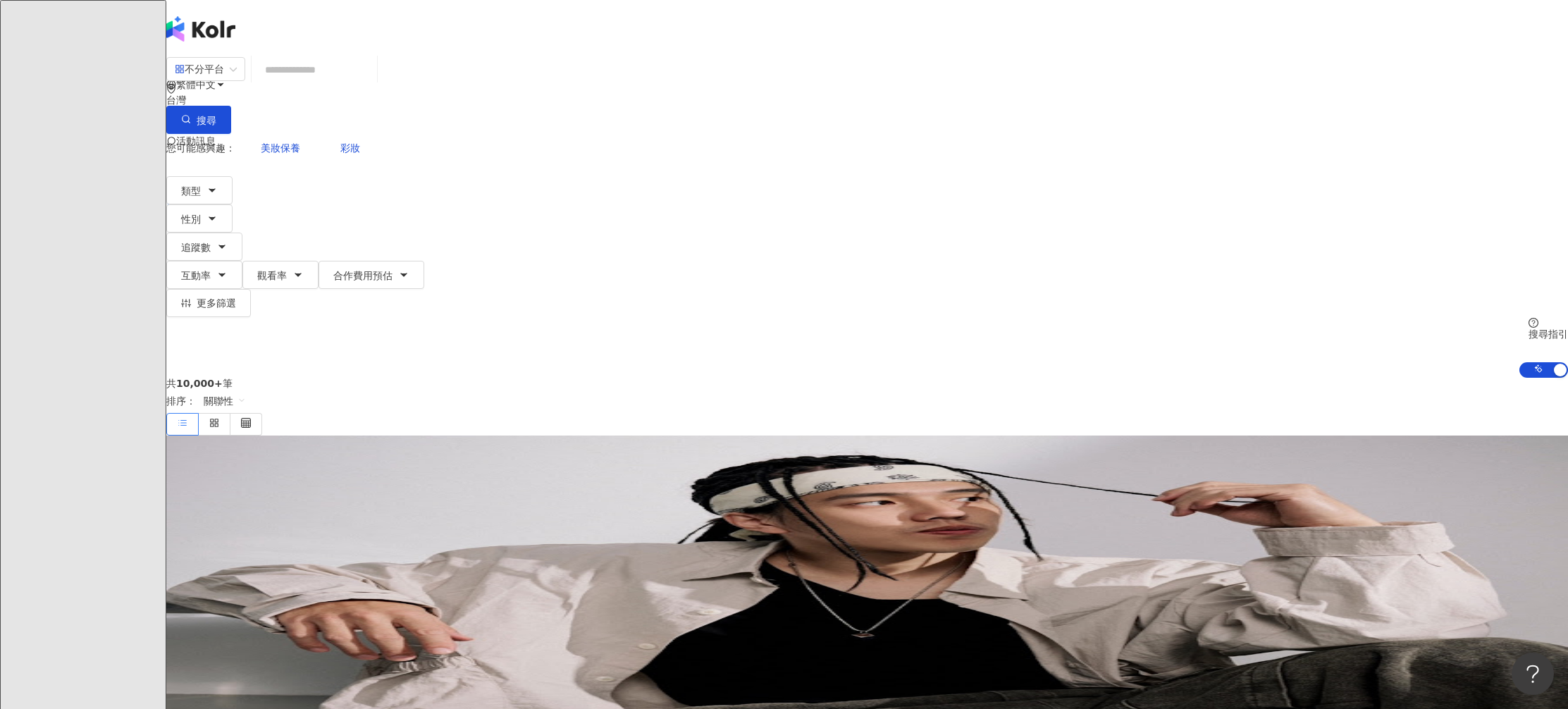
click at [372, 82] on input "search" at bounding box center [314, 70] width 114 height 27
click at [300, 143] on span "美妝保養" at bounding box center [281, 148] width 39 height 11
type input "****"
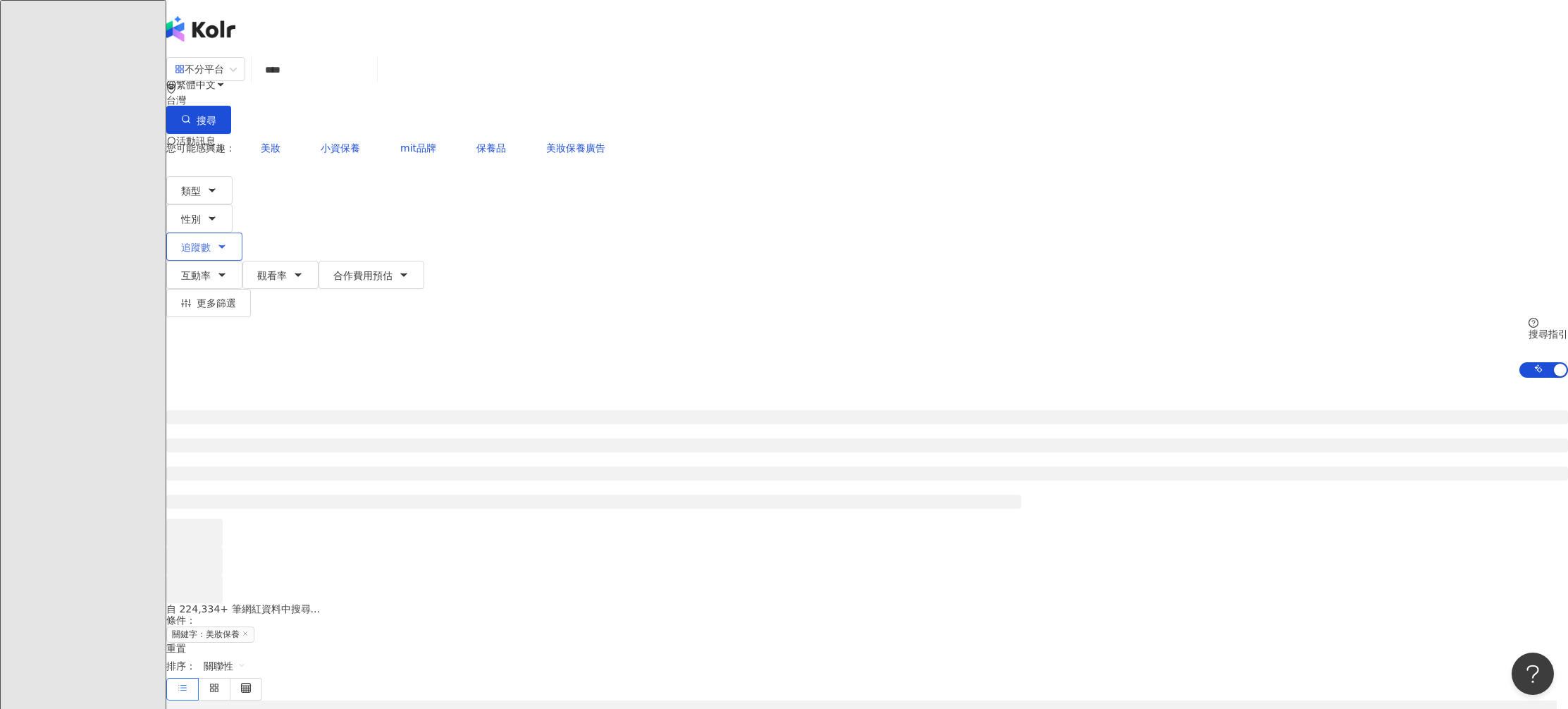
click at [211, 242] on span "追蹤數" at bounding box center [196, 247] width 30 height 11
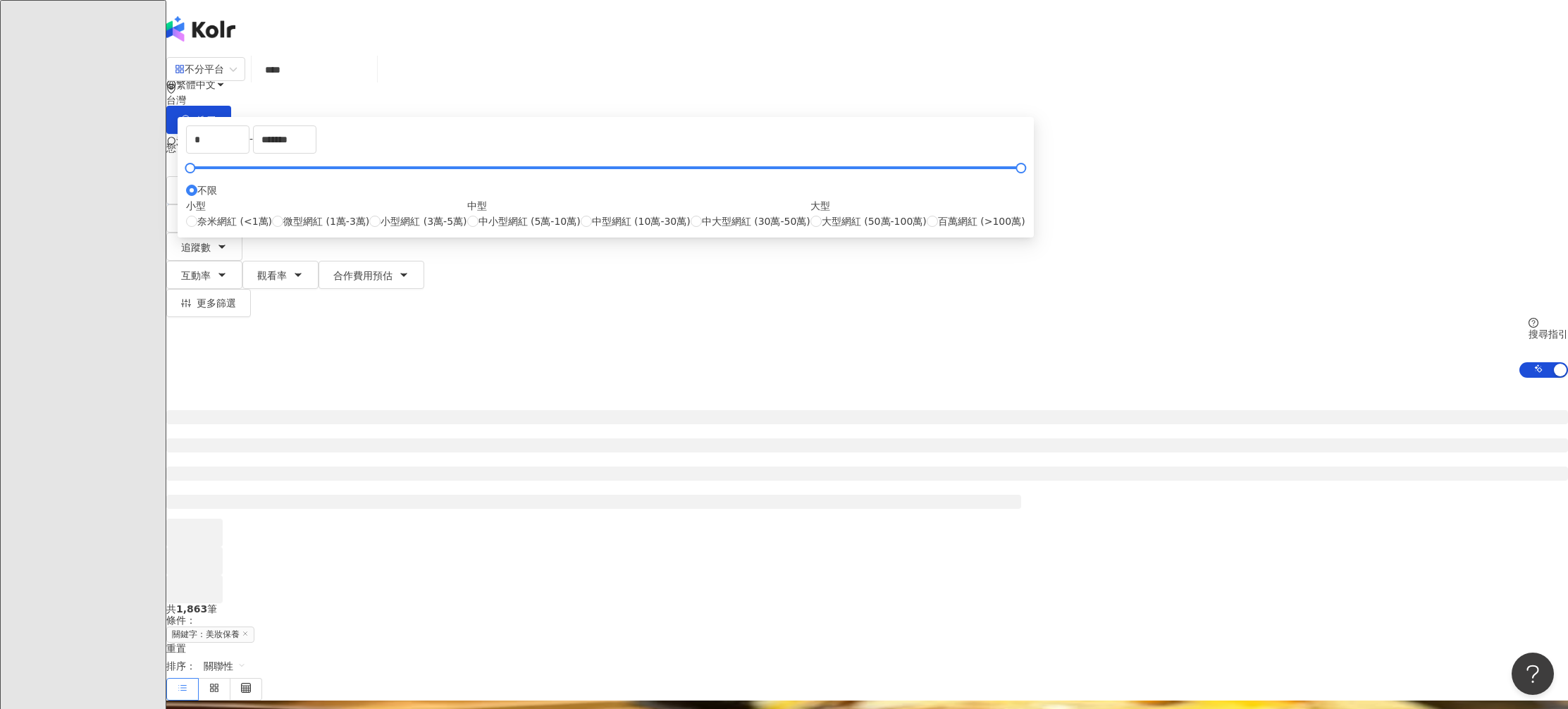
click at [329, 378] on div at bounding box center [867, 491] width 1402 height 226
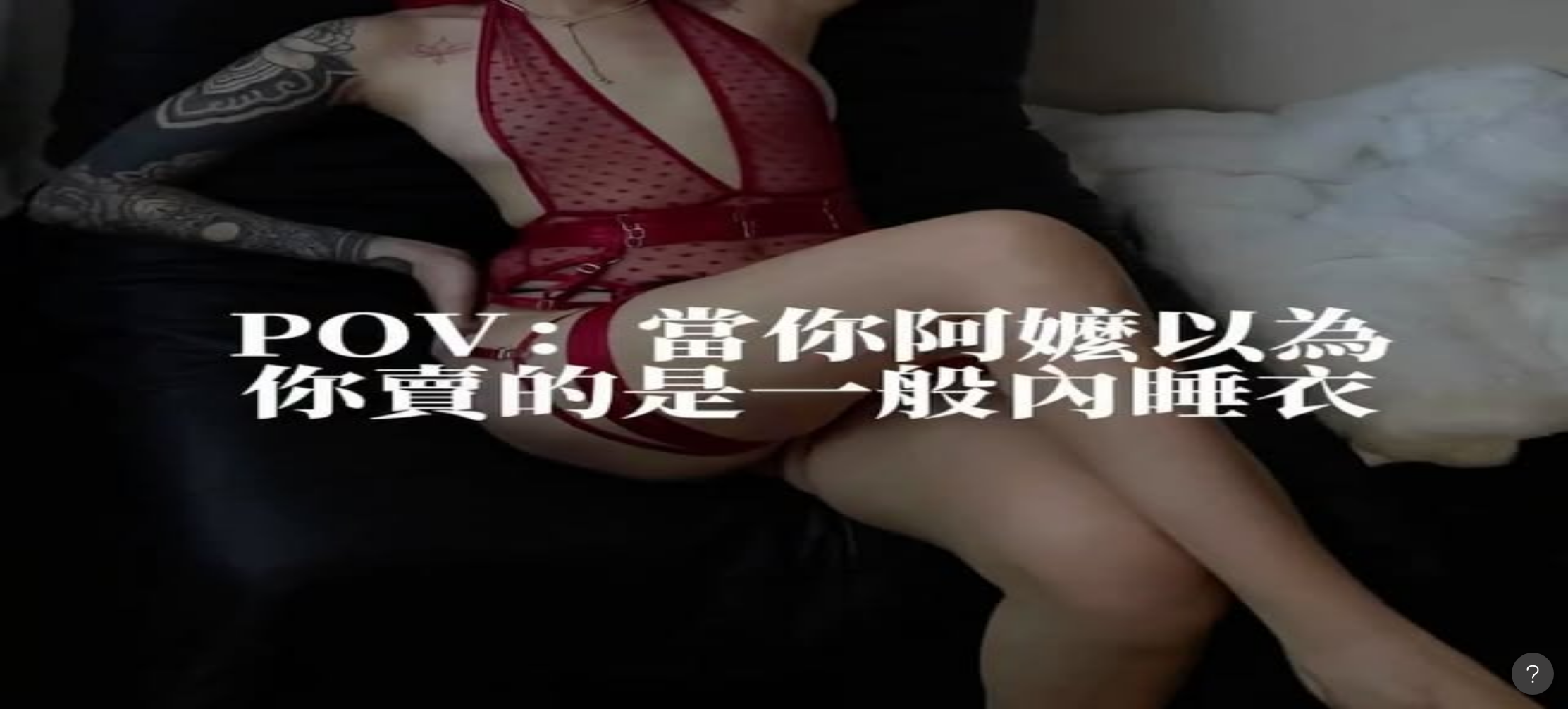
click at [218, 213] on icon "button" at bounding box center [212, 218] width 11 height 11
click at [192, 141] on span "女" at bounding box center [181, 133] width 21 height 16
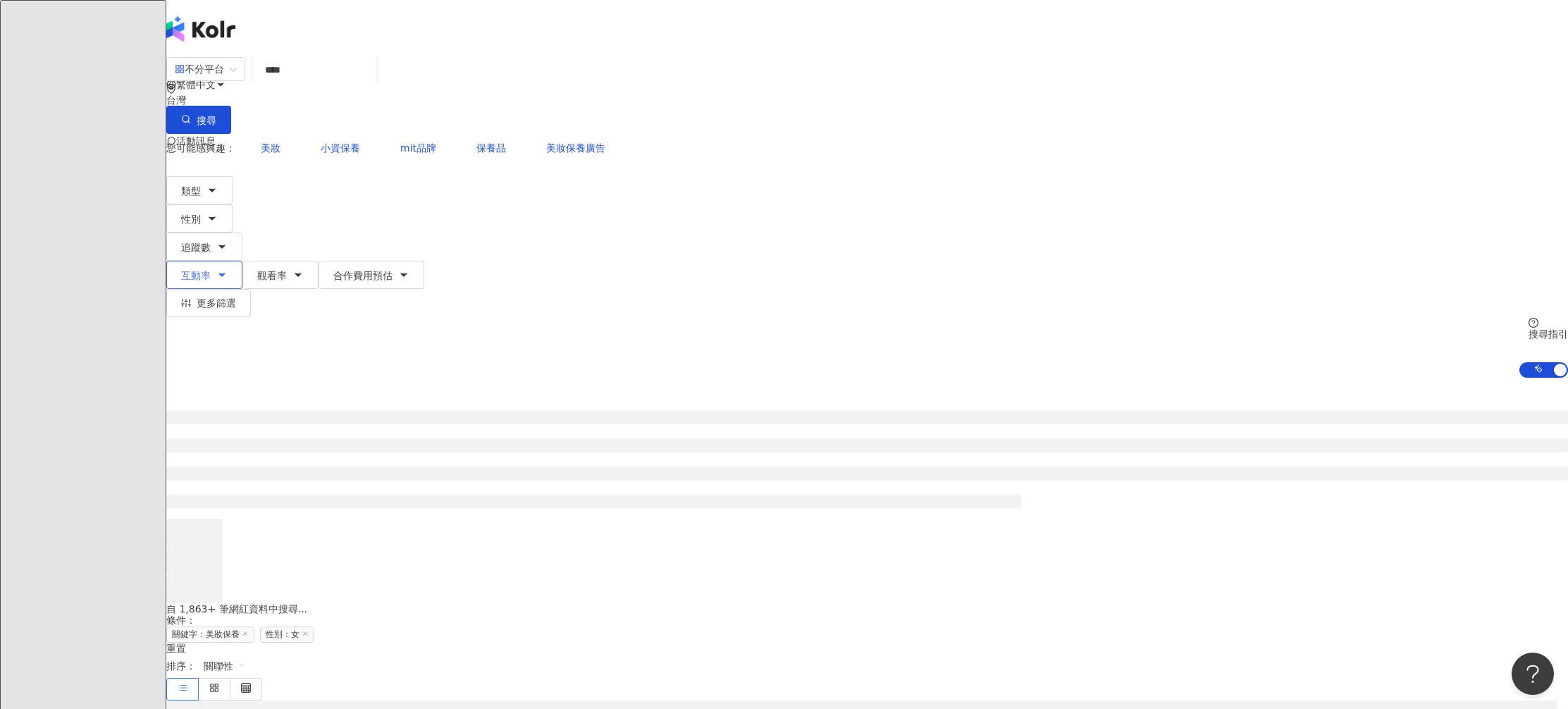
click at [242, 261] on button "互動率" at bounding box center [204, 275] width 76 height 28
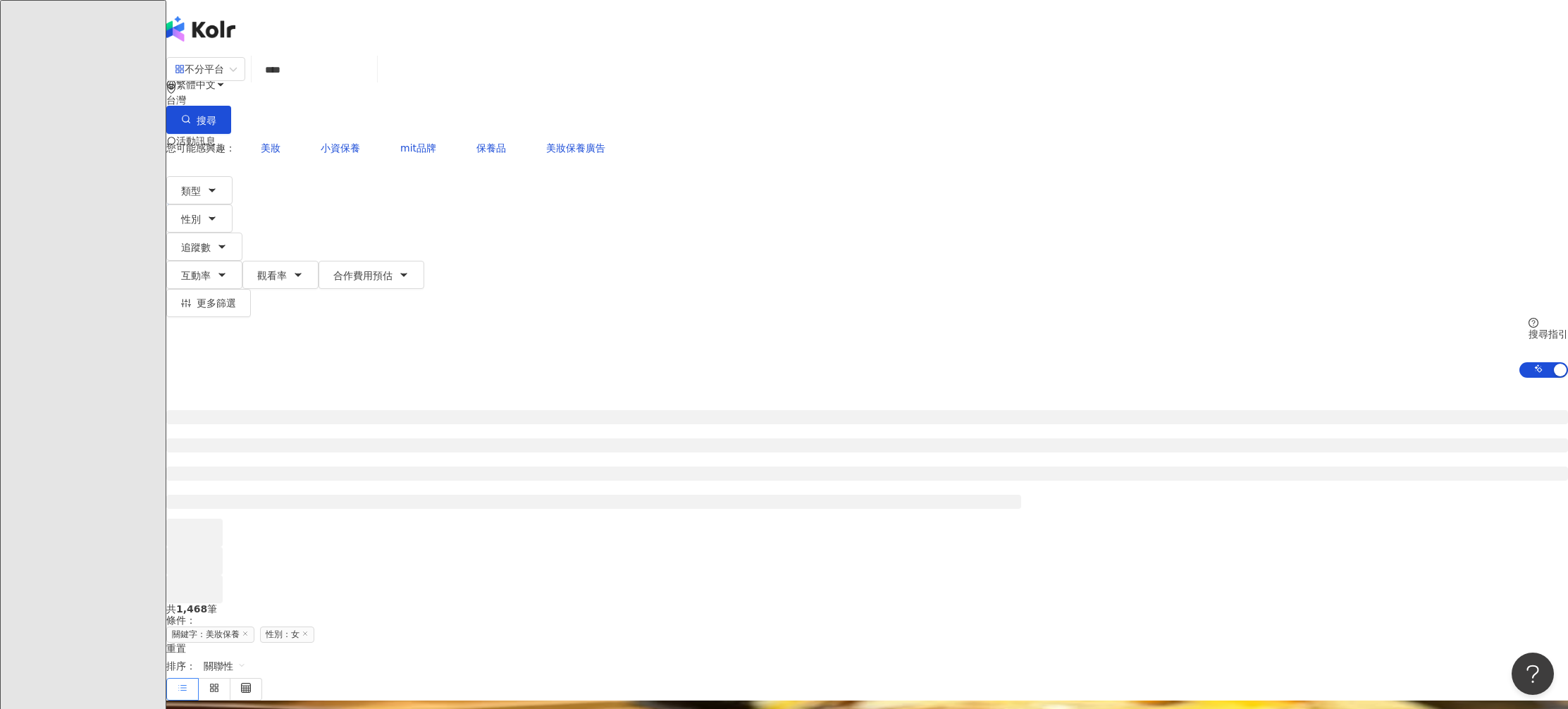
click at [815, 135] on div "您可能感興趣： 美妝 小資保養 mit品牌 保養品 美妝保養廣告 類型 性別 追蹤數 互動率 觀看率 合作費用預估 更多篩選 * - ******* 不限 小…" at bounding box center [867, 226] width 1402 height 184
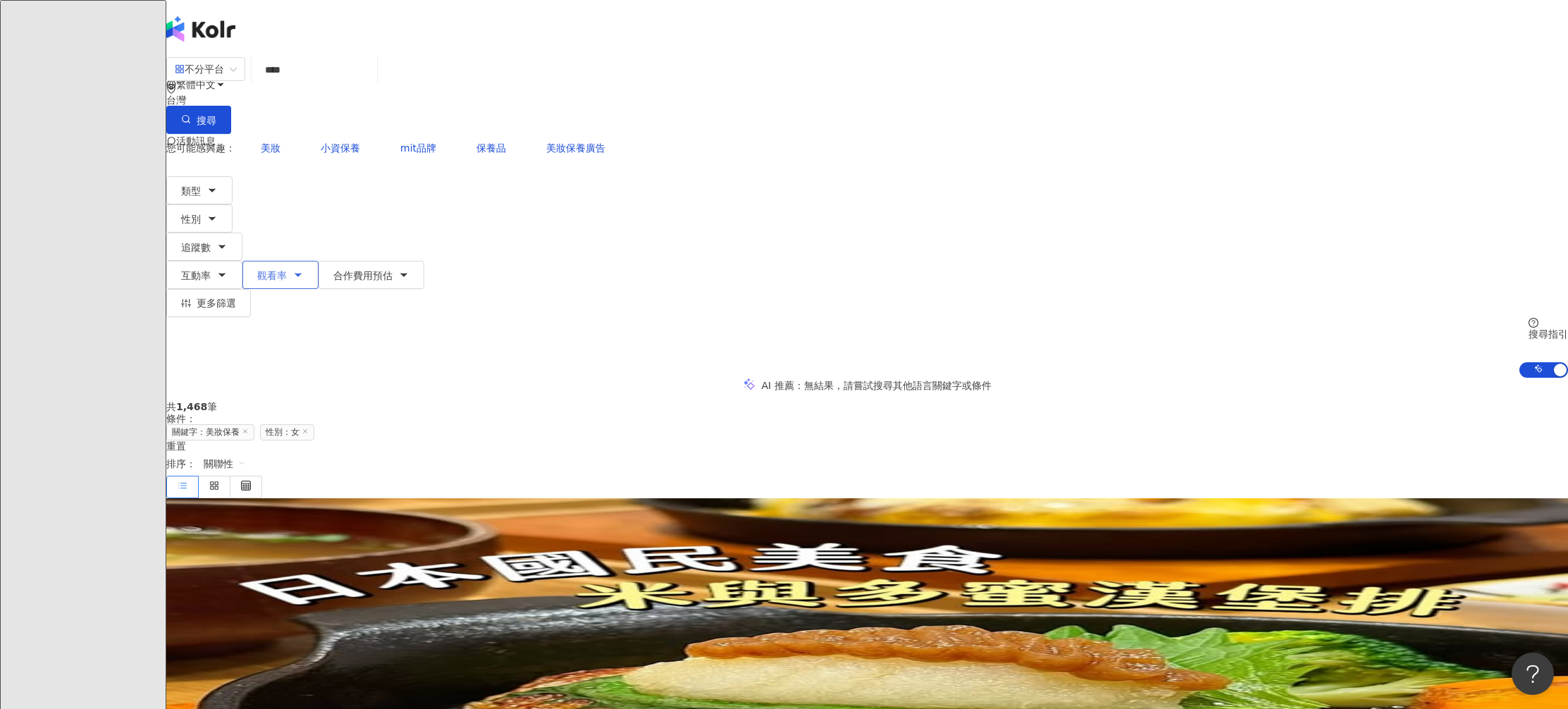
click at [318, 261] on button "觀看率" at bounding box center [280, 275] width 76 height 28
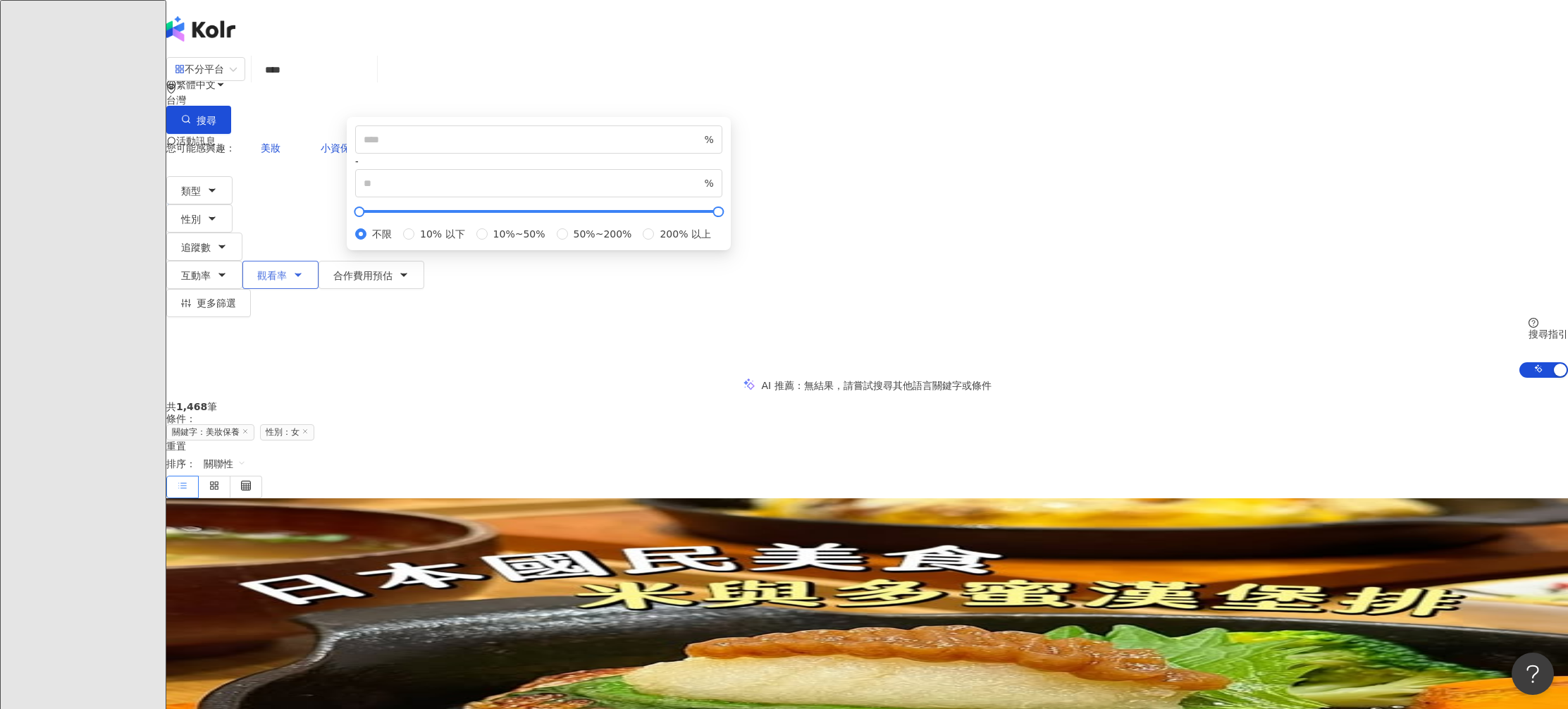
click at [318, 261] on button "觀看率" at bounding box center [280, 275] width 76 height 28
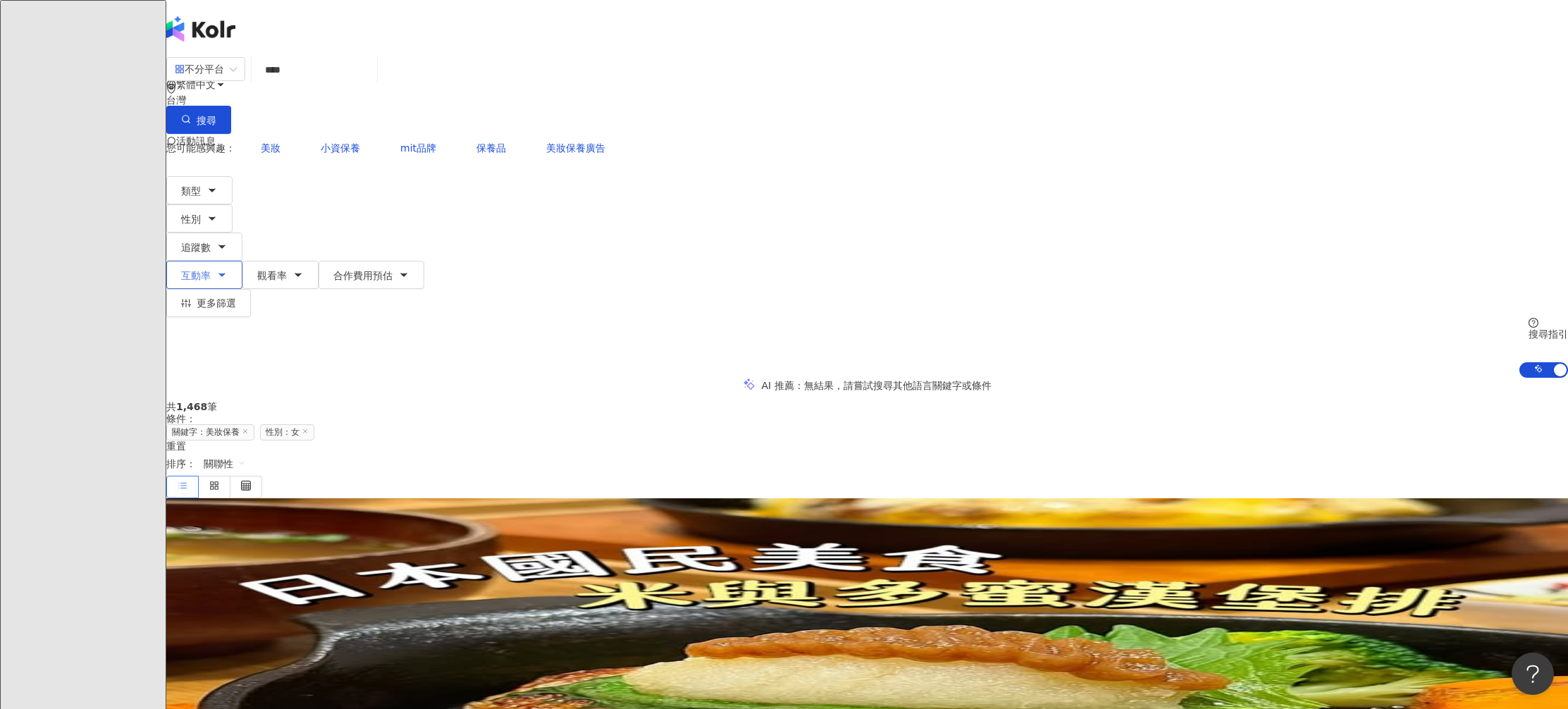
click at [242, 261] on button "互動率" at bounding box center [204, 275] width 76 height 28
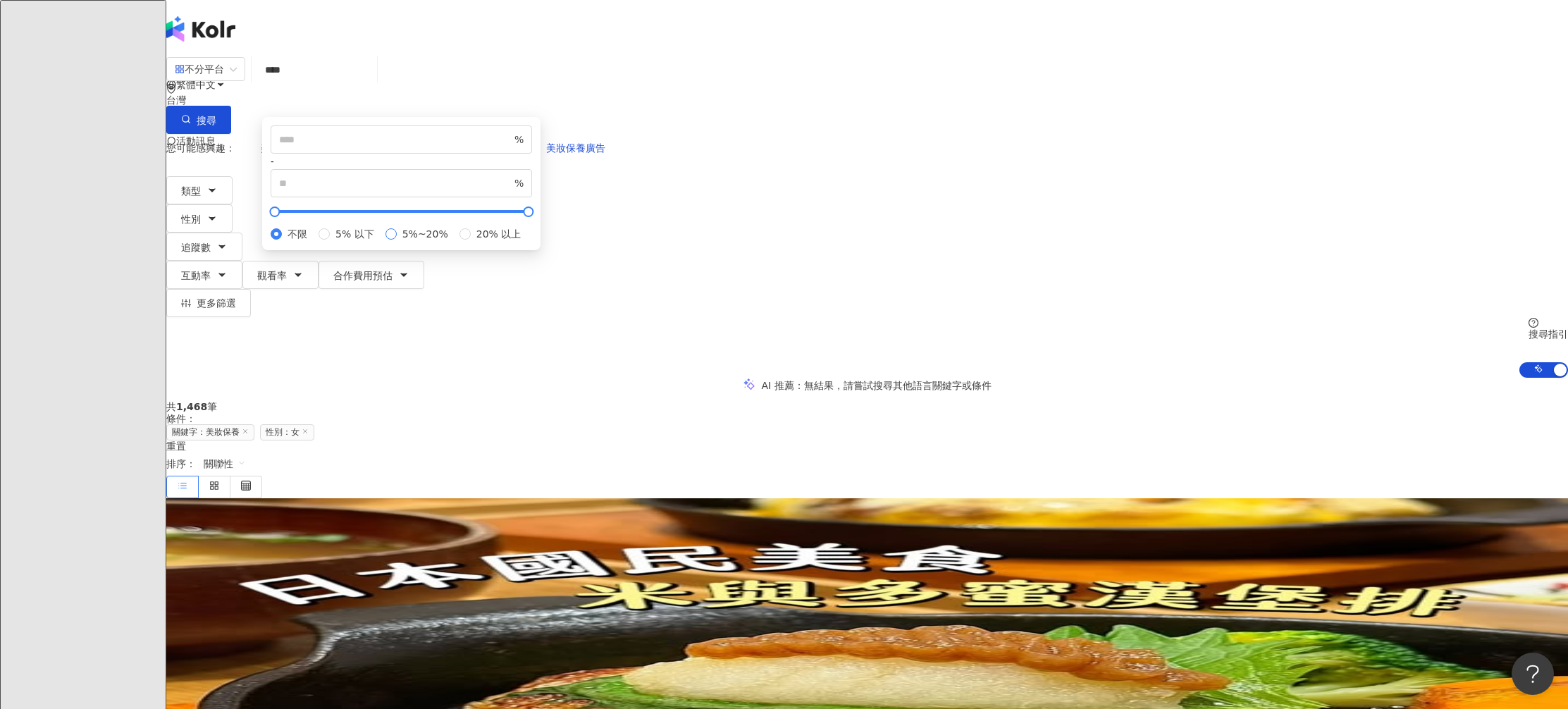
click at [454, 242] on span "5%~20%" at bounding box center [425, 235] width 57 height 16
type input "*"
type input "**"
click at [1138, 378] on div "AI 推薦 ： 無結果，請嘗試搜尋其他語言關鍵字或條件" at bounding box center [867, 385] width 1402 height 15
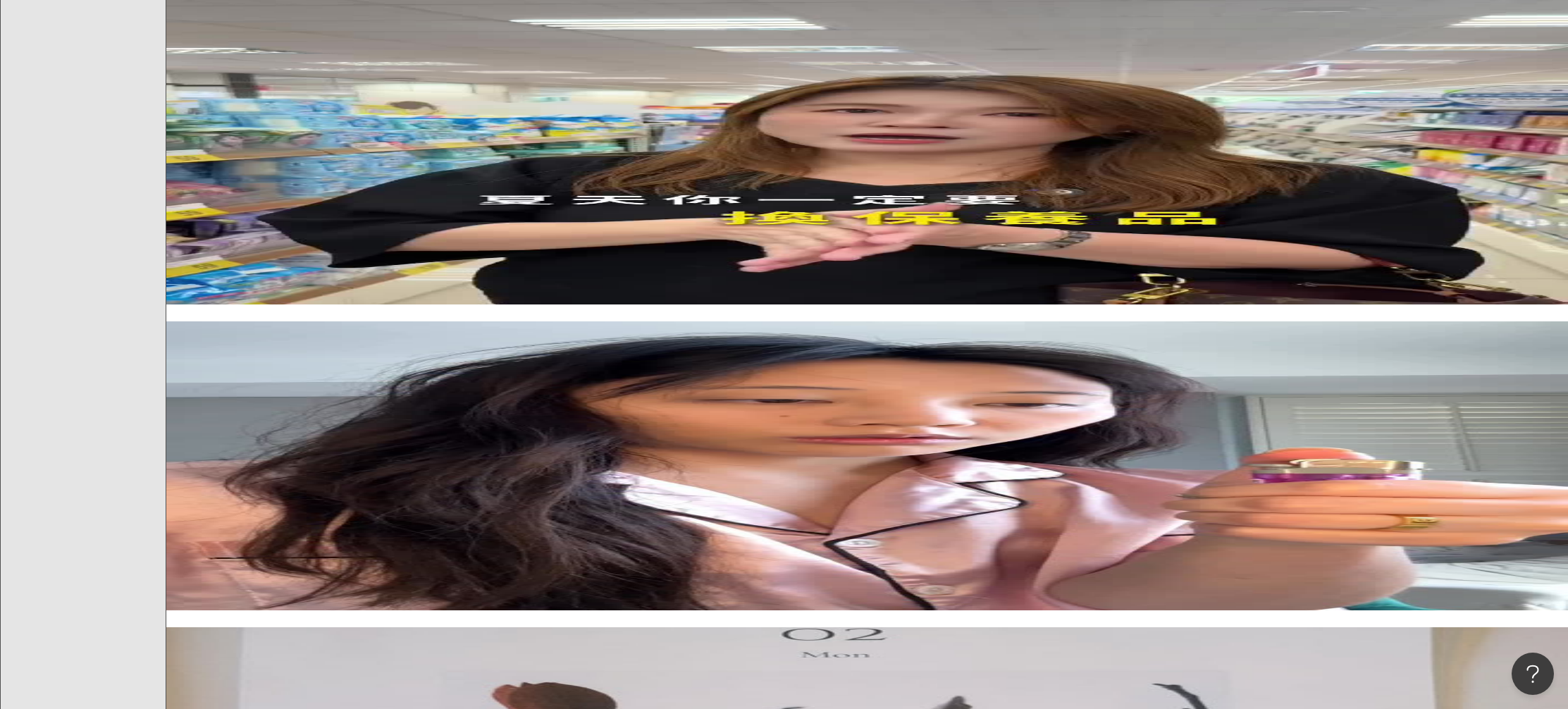
scroll to position [1127, 0]
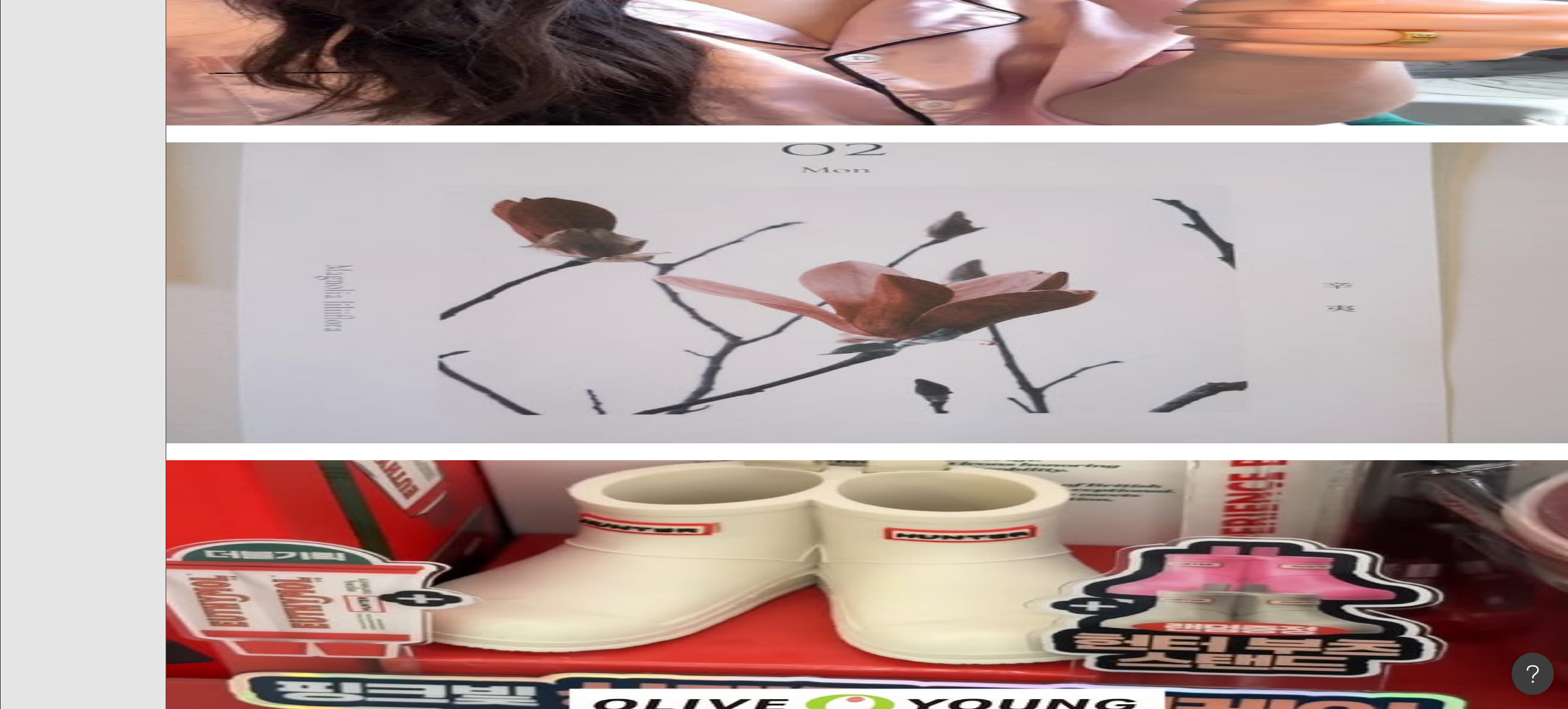
scroll to position [1609, 0]
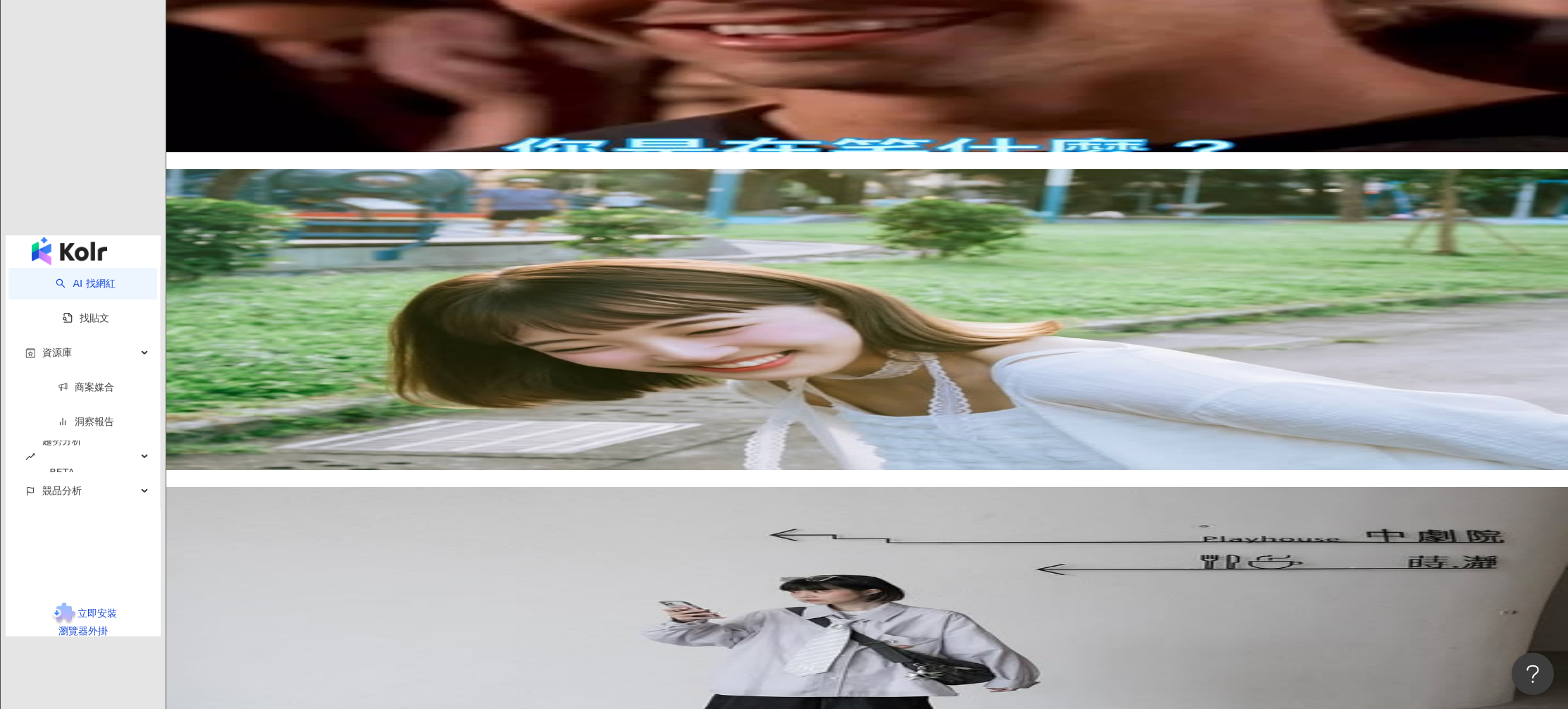
scroll to position [2267, 0]
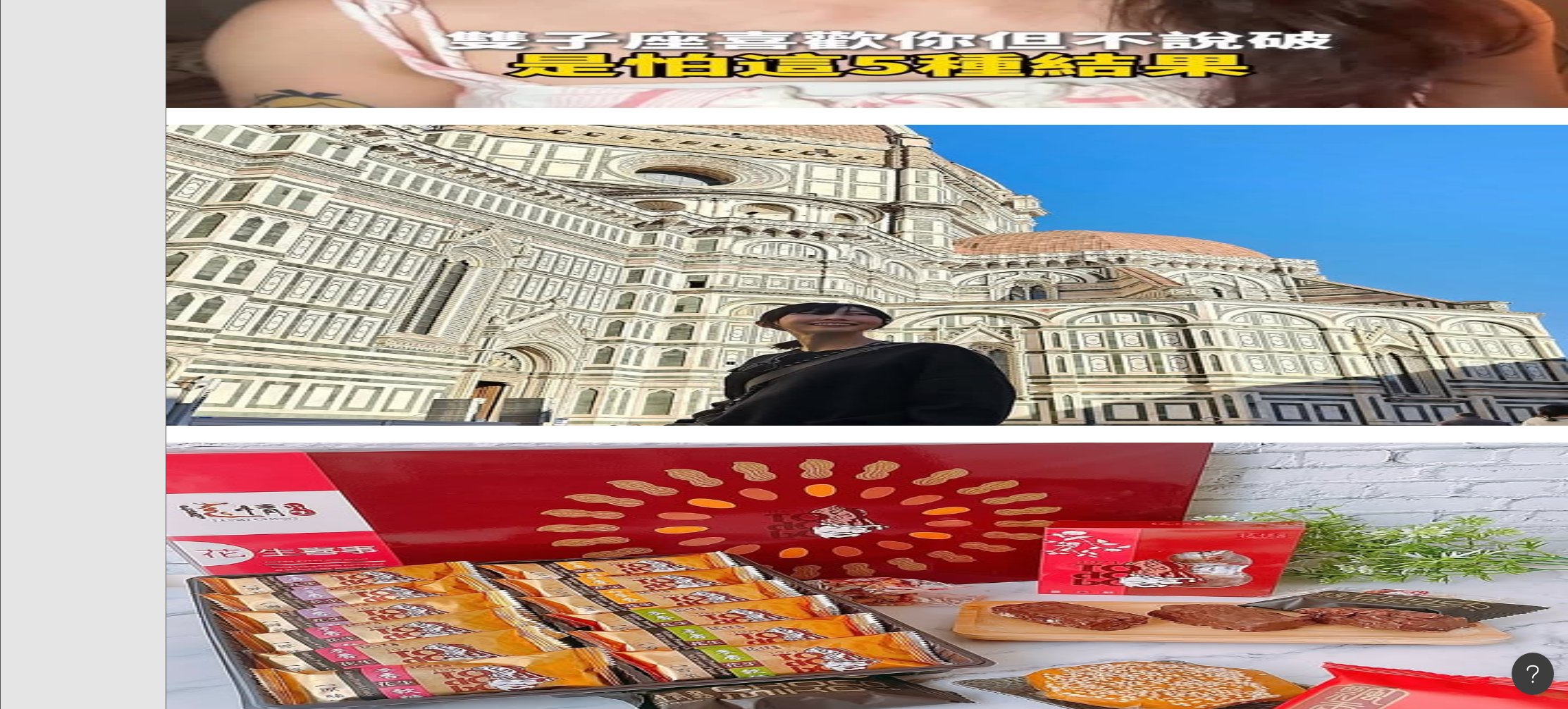
scroll to position [2284, 0]
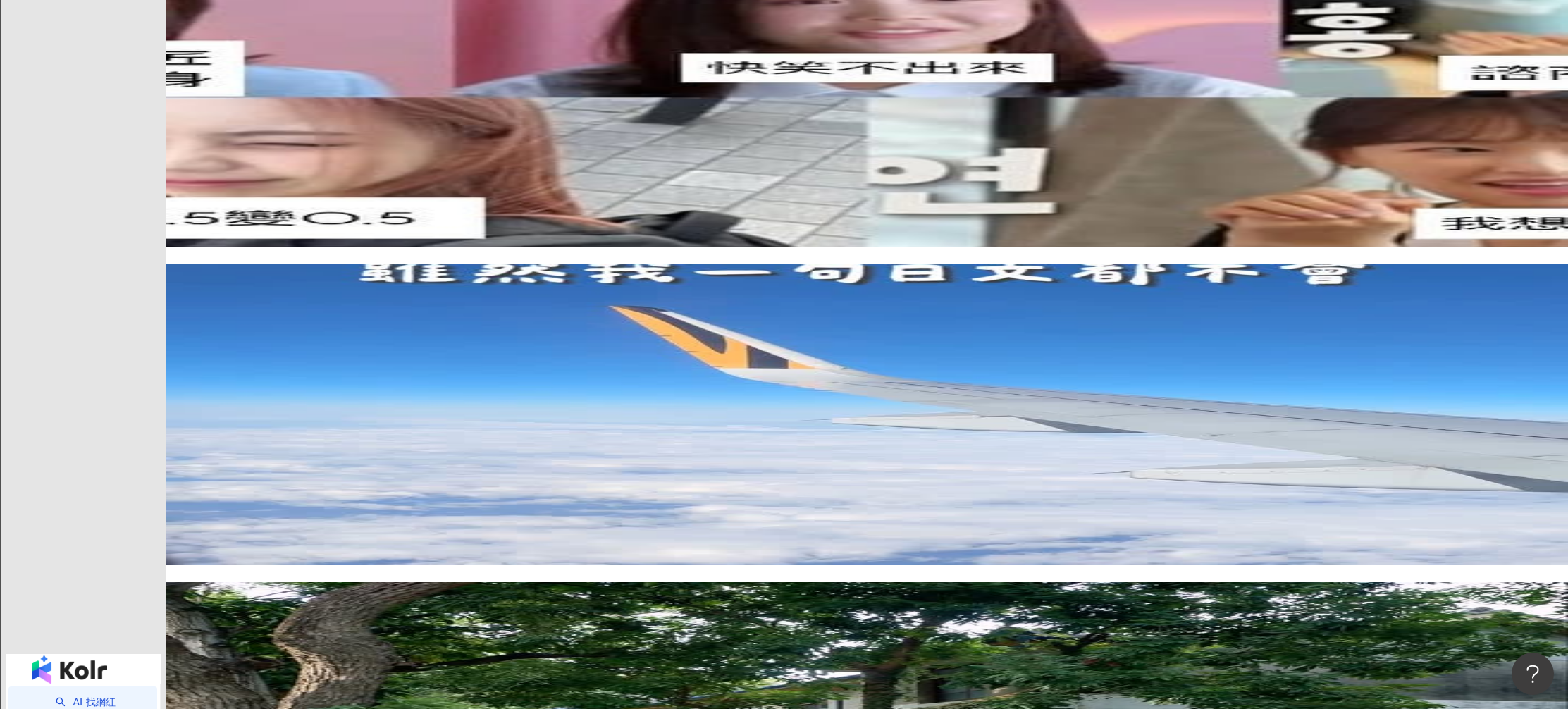
scroll to position [2271, 0]
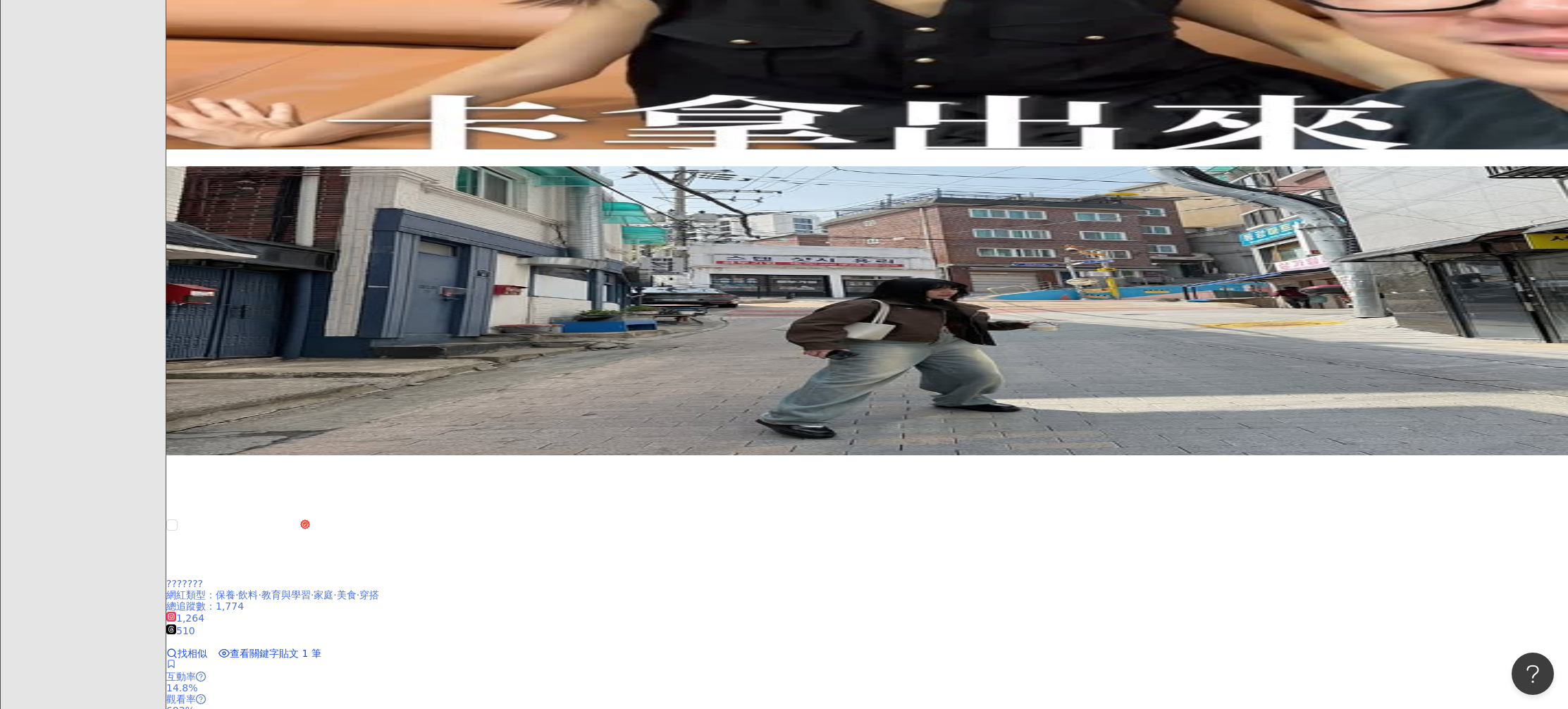
scroll to position [856, 0]
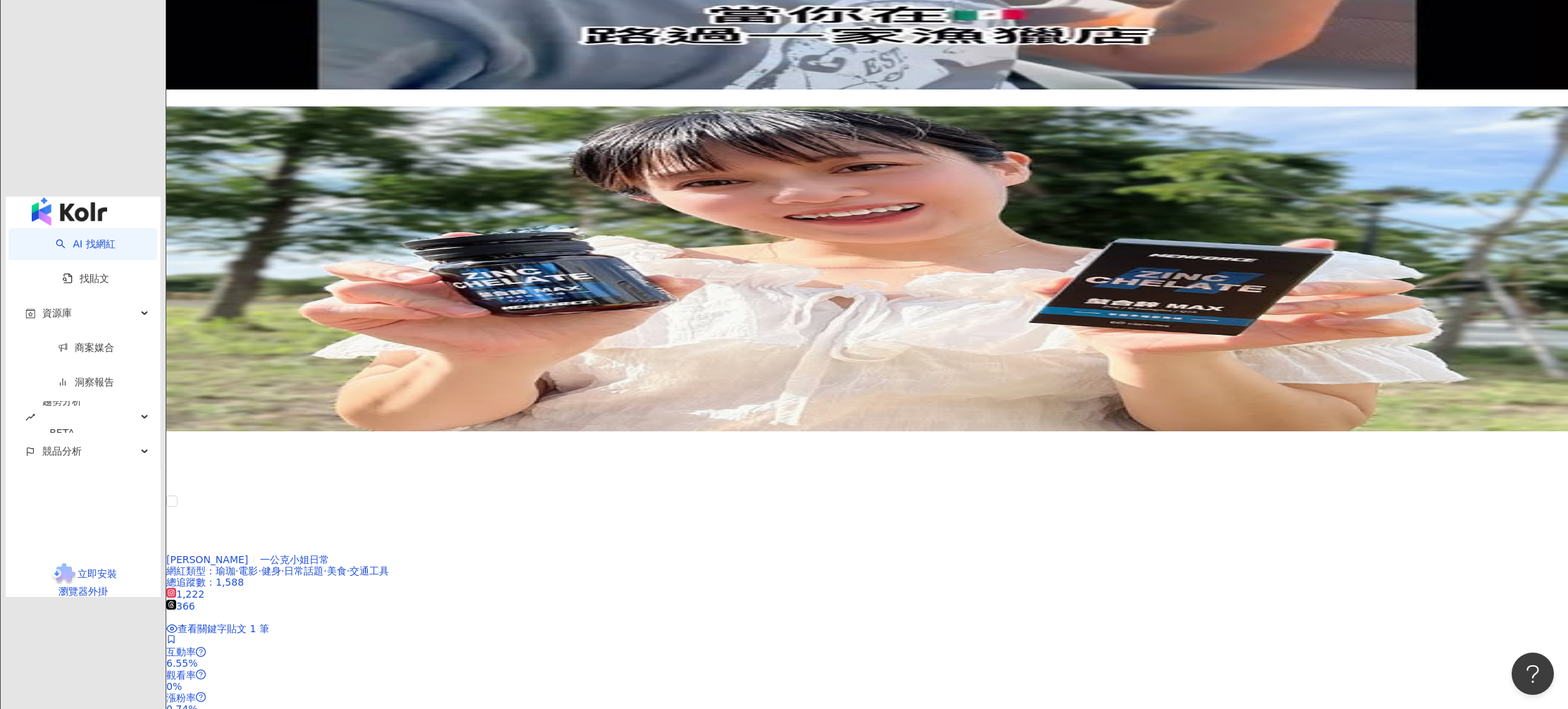
scroll to position [2587, 0]
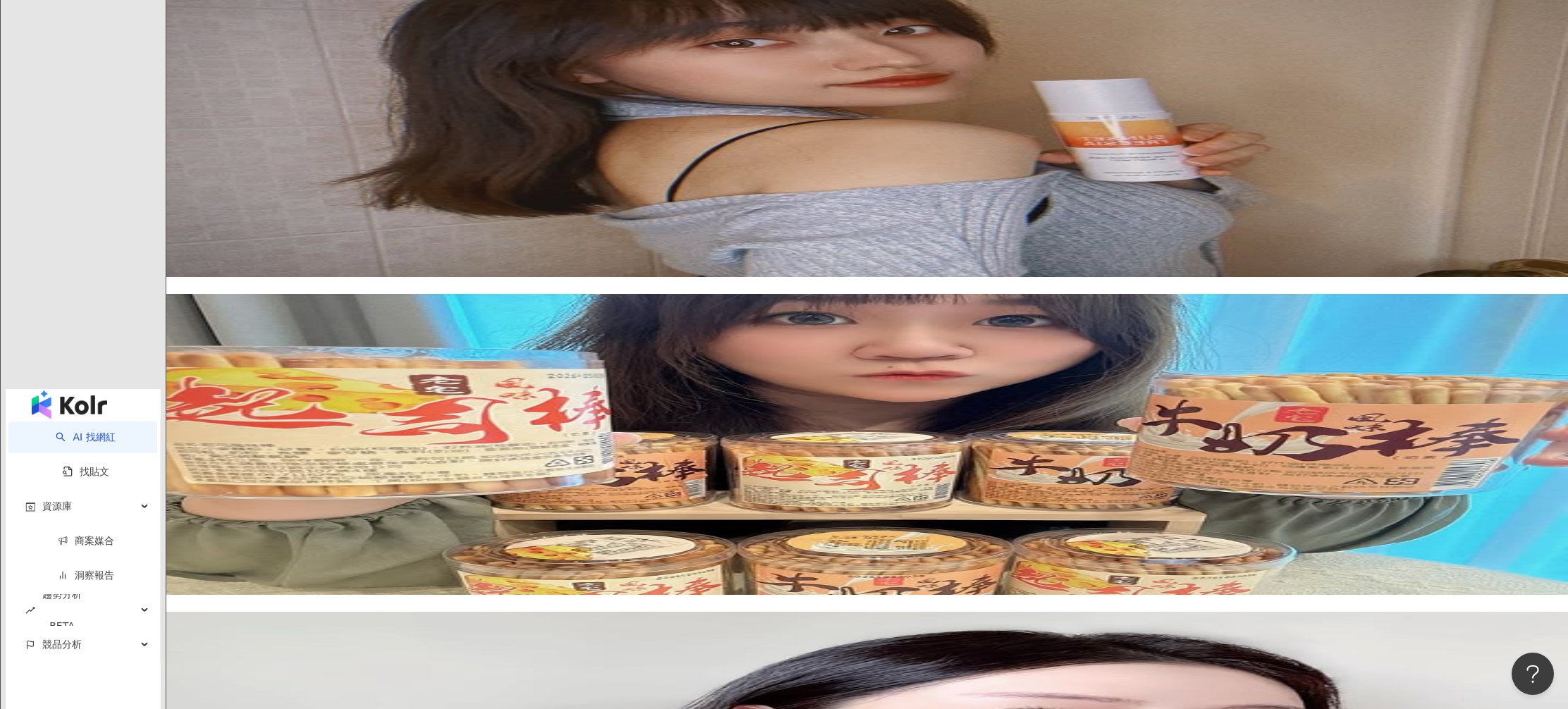
scroll to position [2385, 0]
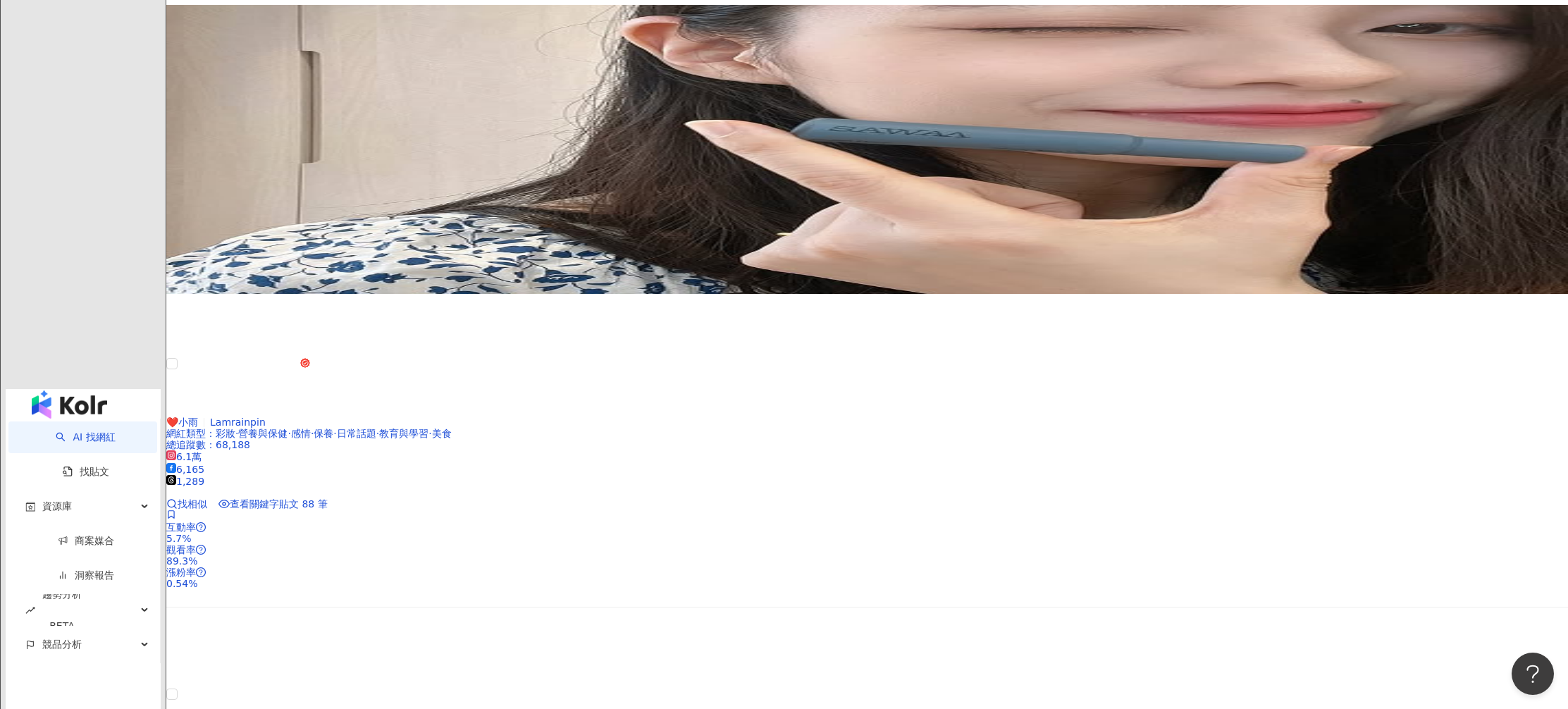
scroll to position [2302, 0]
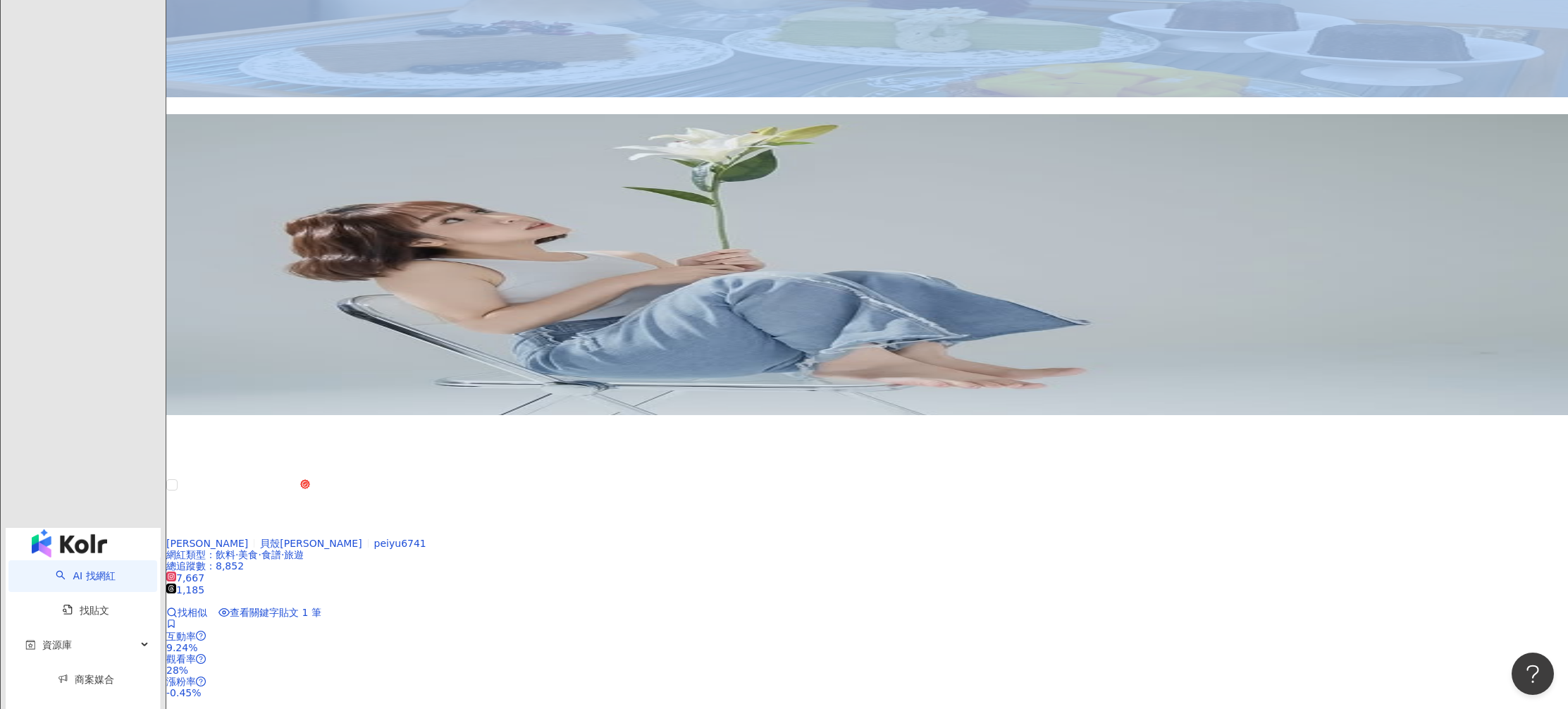
scroll to position [2360, 0]
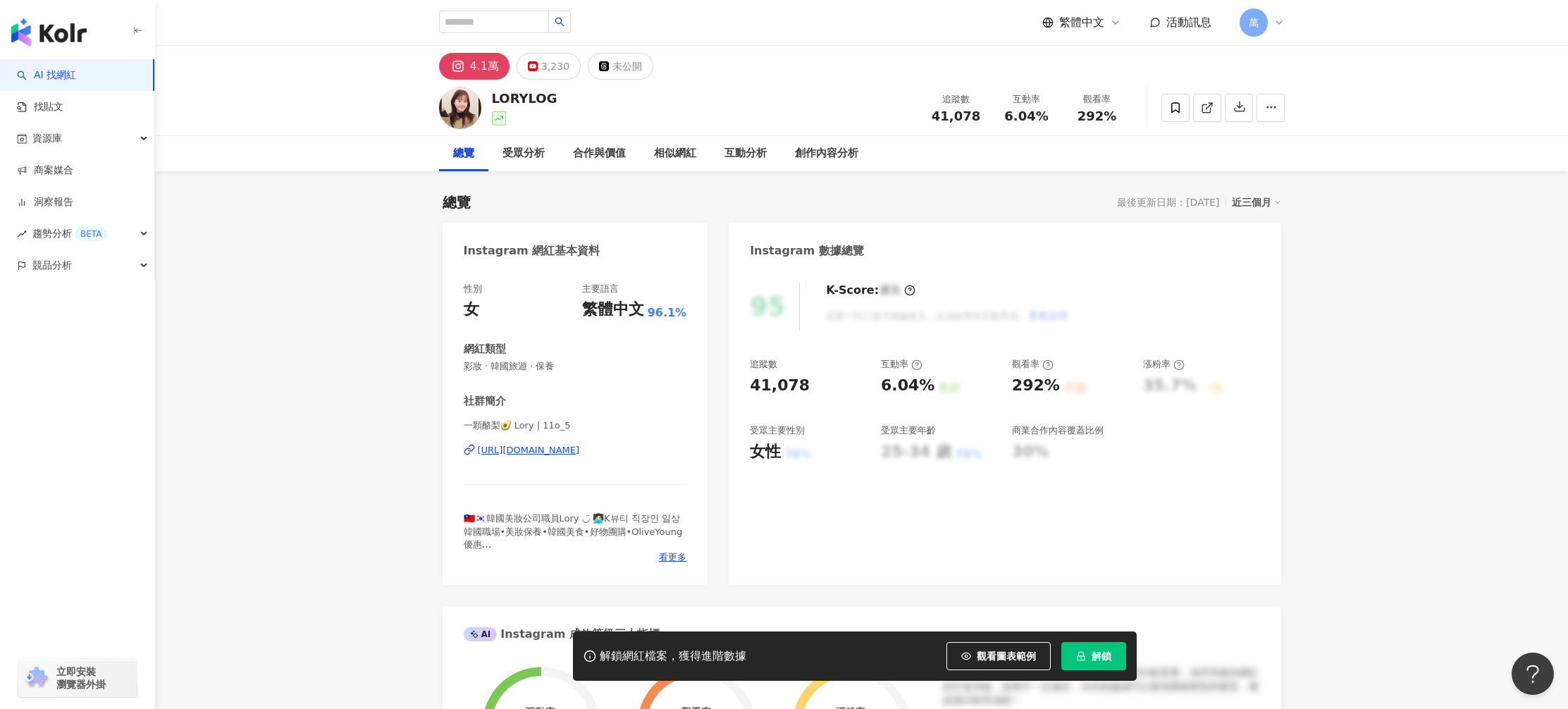
click at [568, 100] on div "LORYLOG 追蹤數 41,078 互動率 6.04% 觀看率 292%" at bounding box center [862, 107] width 902 height 56
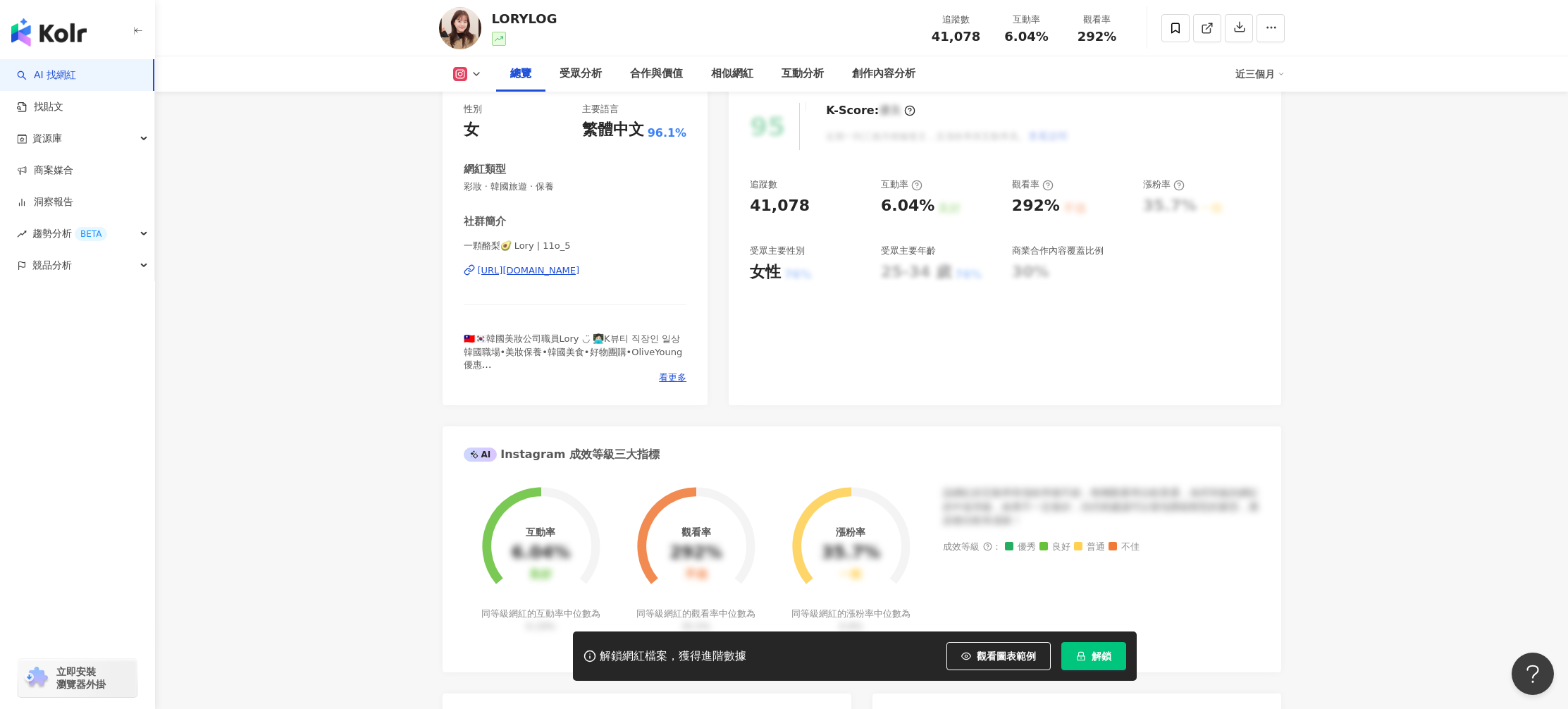
click at [580, 270] on div "https://www.instagram.com/11o_5/" at bounding box center [528, 271] width 102 height 13
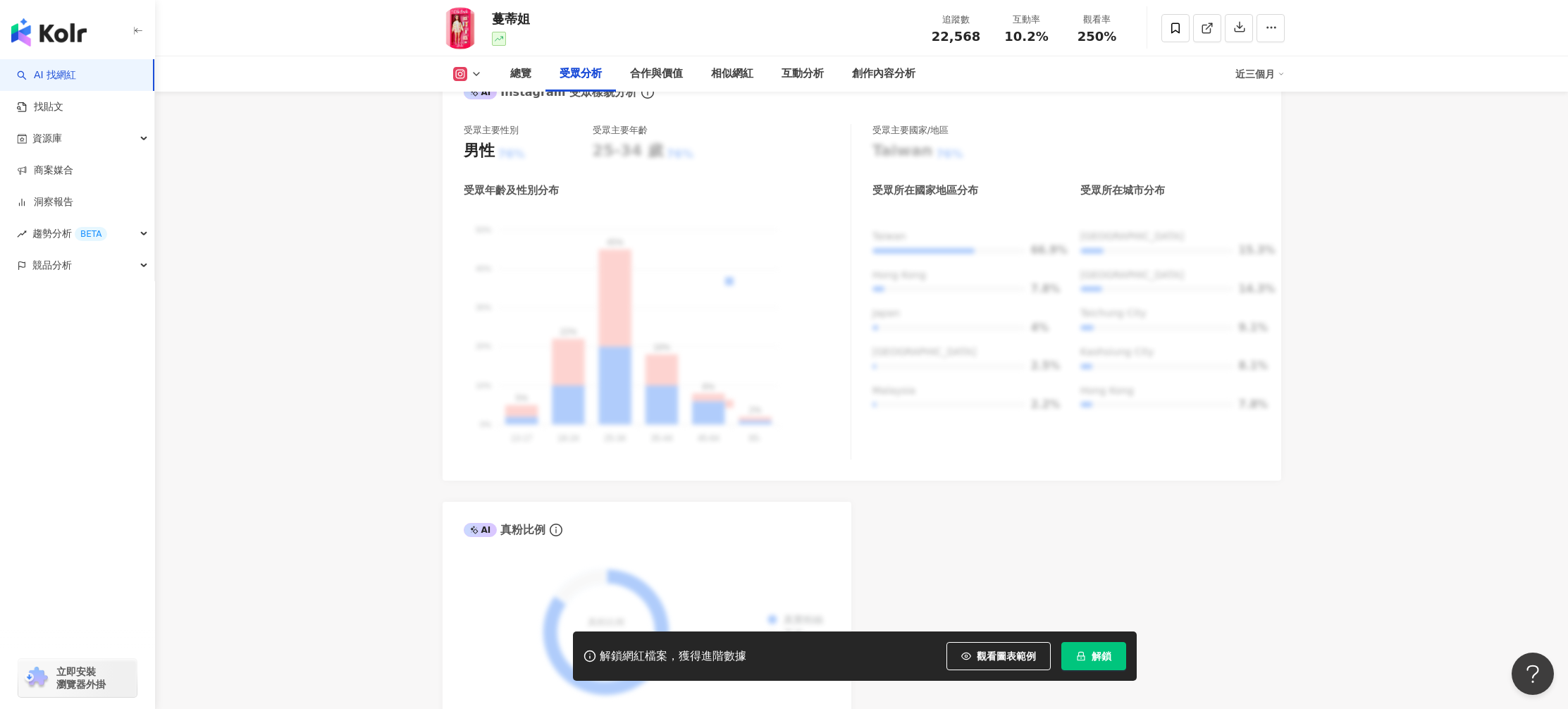
scroll to position [1202, 0]
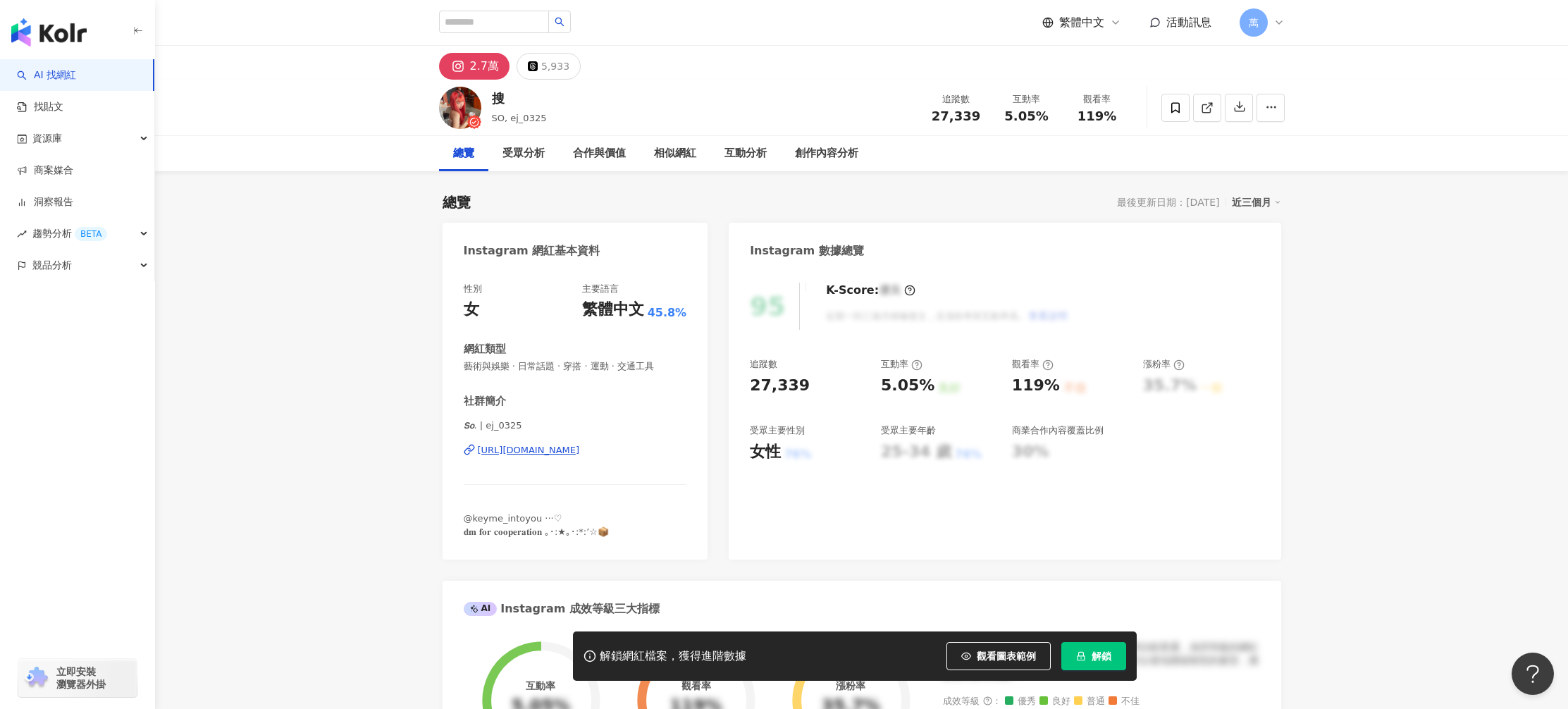
click at [580, 456] on div "https://www.instagram.com/ej_0325/" at bounding box center [528, 450] width 102 height 13
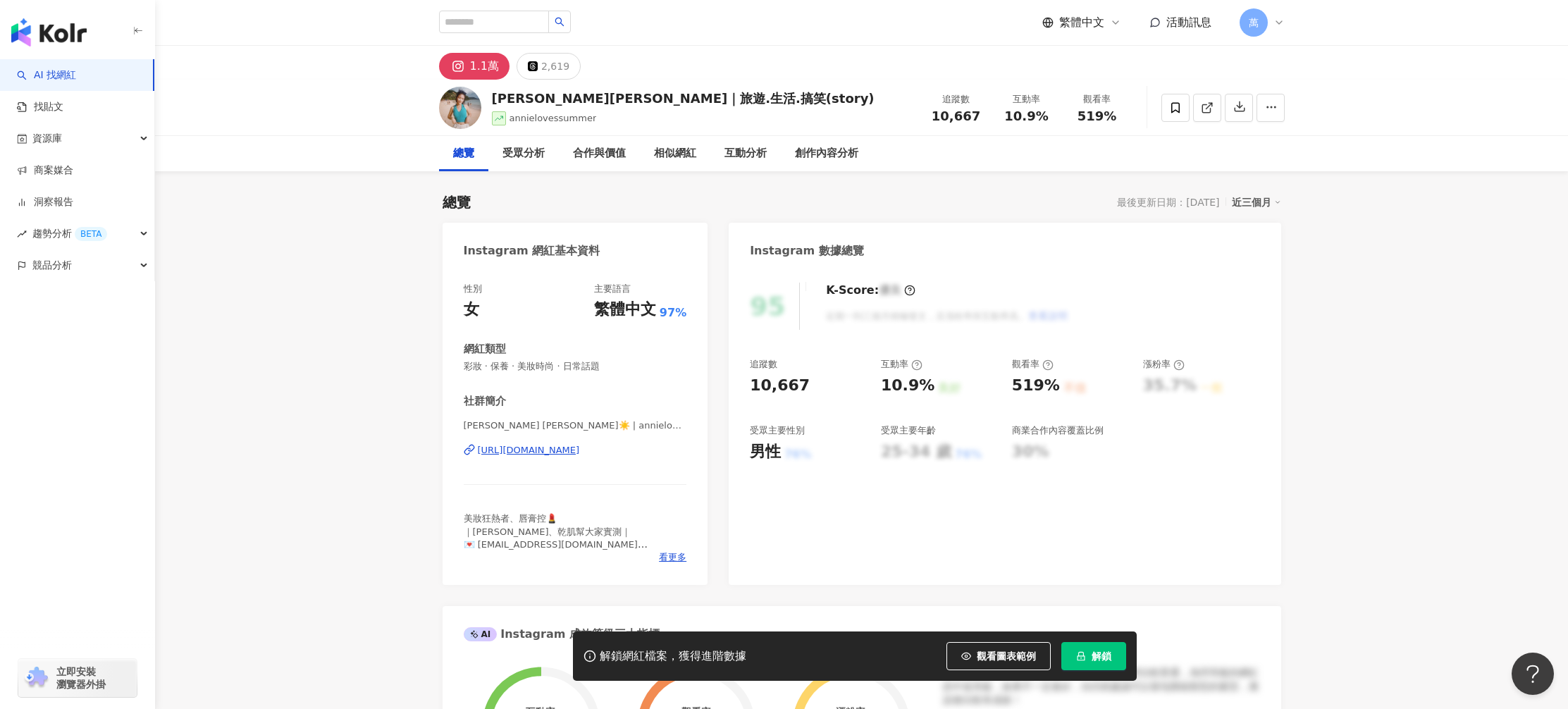
click at [506, 453] on div "https://www.instagram.com/annielovessummer/" at bounding box center [528, 450] width 102 height 13
click at [580, 447] on div "https://www.instagram.com/annielovessummer/" at bounding box center [528, 450] width 102 height 13
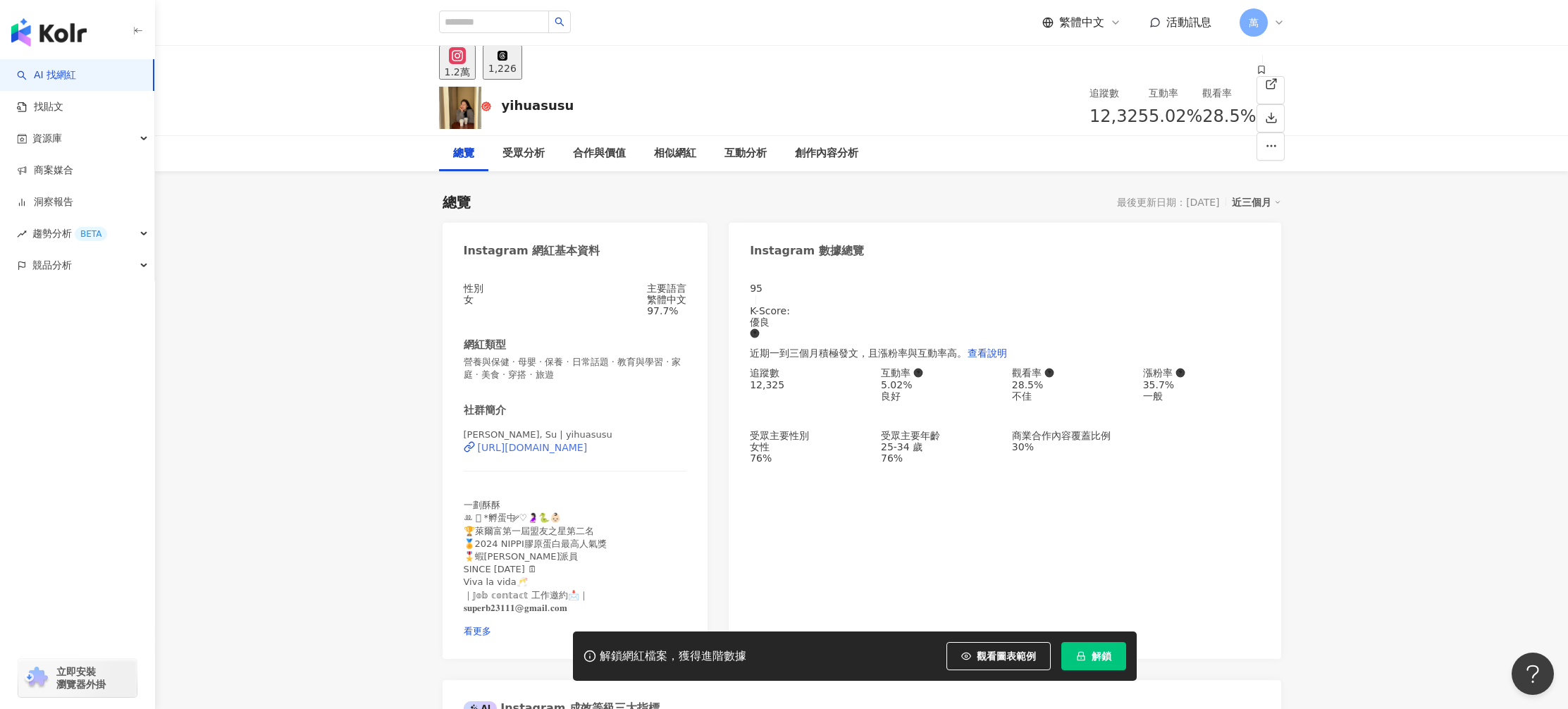
click at [588, 453] on div "[URL][DOMAIN_NAME]" at bounding box center [532, 448] width 110 height 11
